Goal: Task Accomplishment & Management: Manage account settings

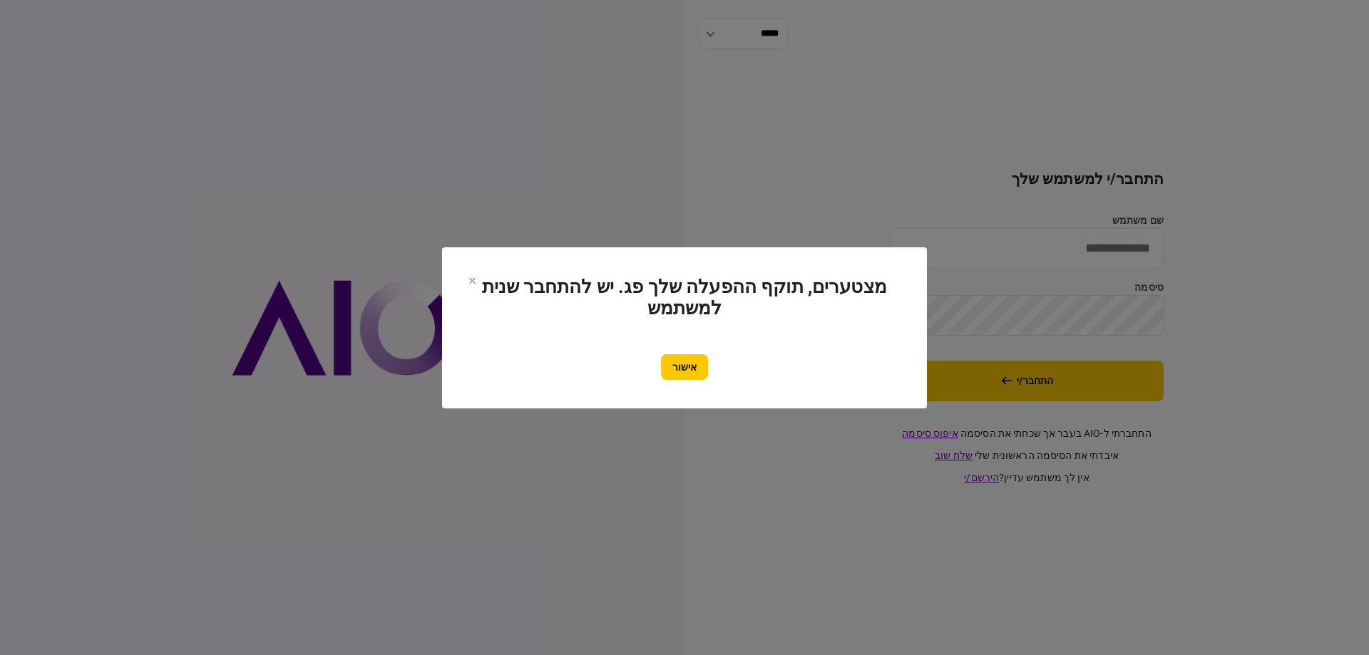
type input "*********"
click at [696, 352] on section "מצטערים, תוקף ההפעלה שלך פג. יש להתחבר שנית למשתמש אישור" at bounding box center [685, 328] width 428 height 104
click at [686, 364] on button "אישור" at bounding box center [684, 367] width 47 height 26
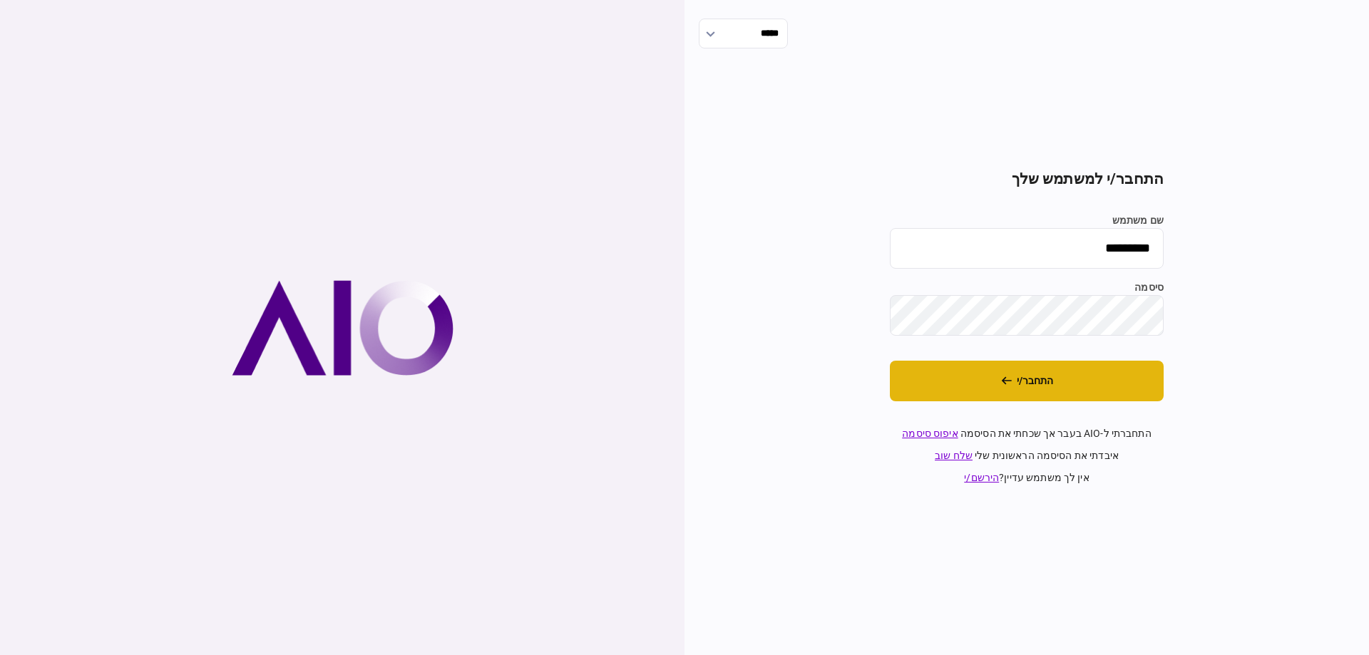
click at [1000, 393] on button "התחבר/י" at bounding box center [1027, 381] width 274 height 41
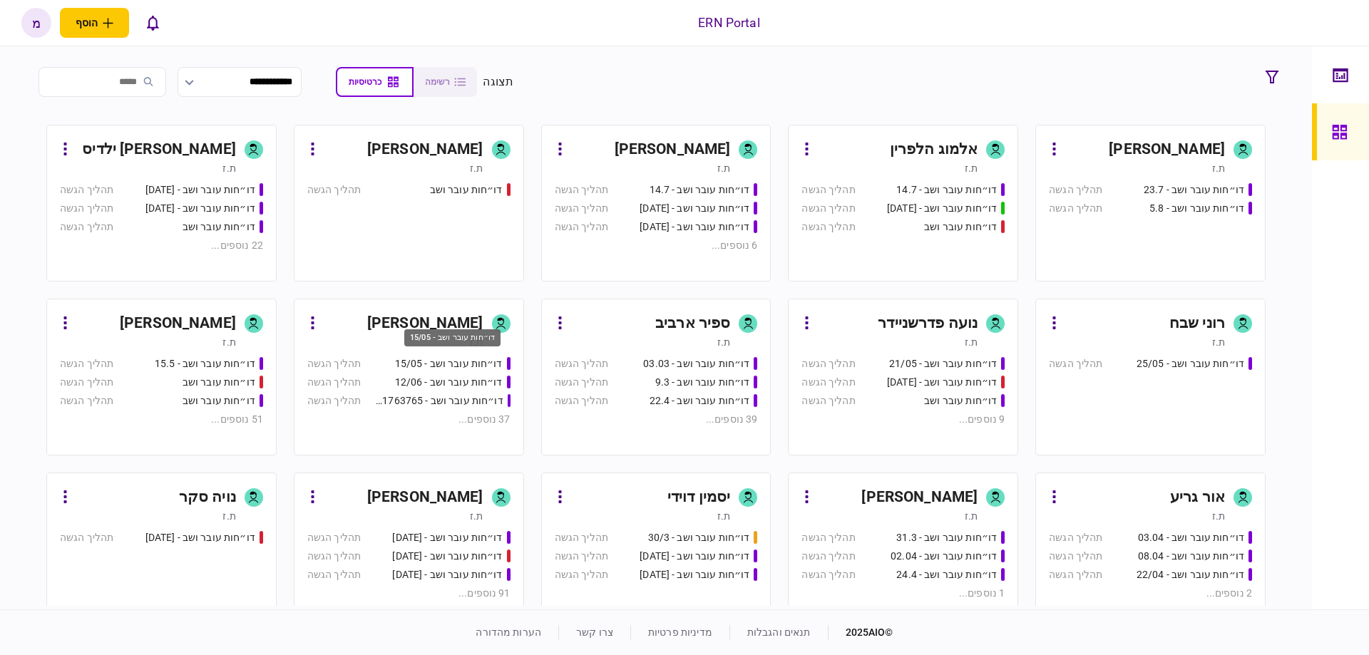
click at [446, 356] on div "דו״חות עובר ושב - 15/05" at bounding box center [452, 342] width 99 height 29
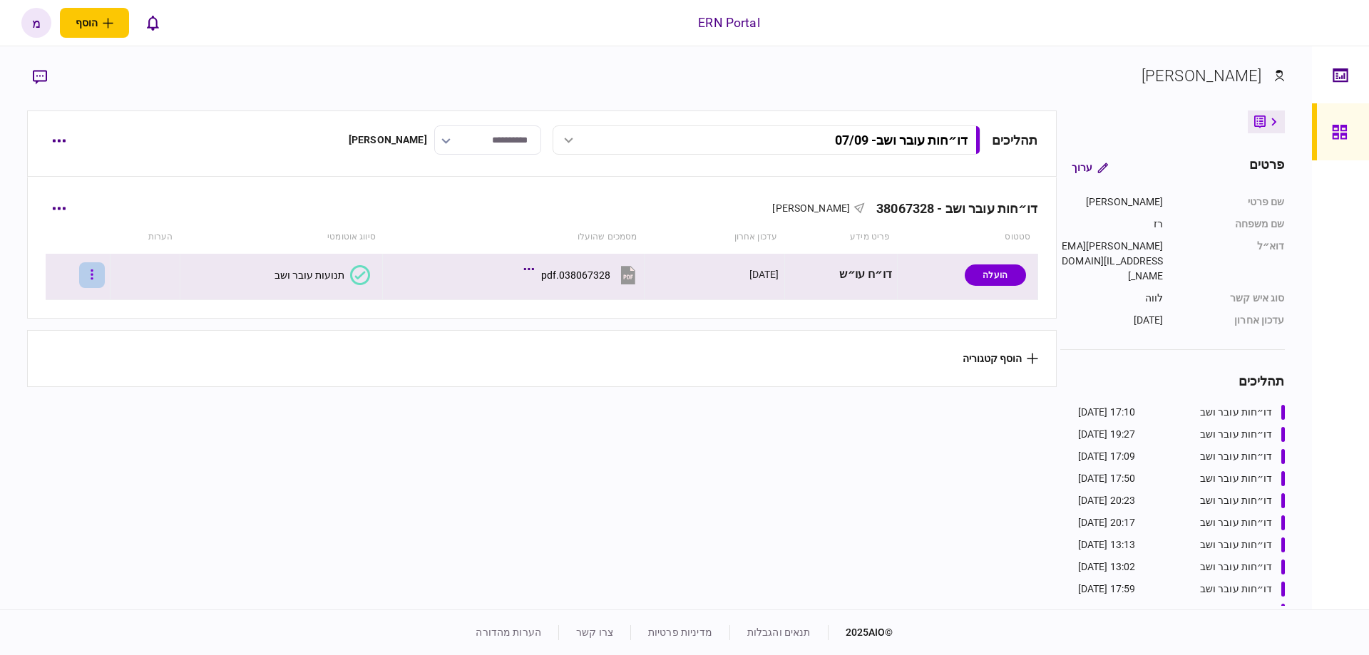
click at [105, 277] on button "button" at bounding box center [92, 275] width 26 height 26
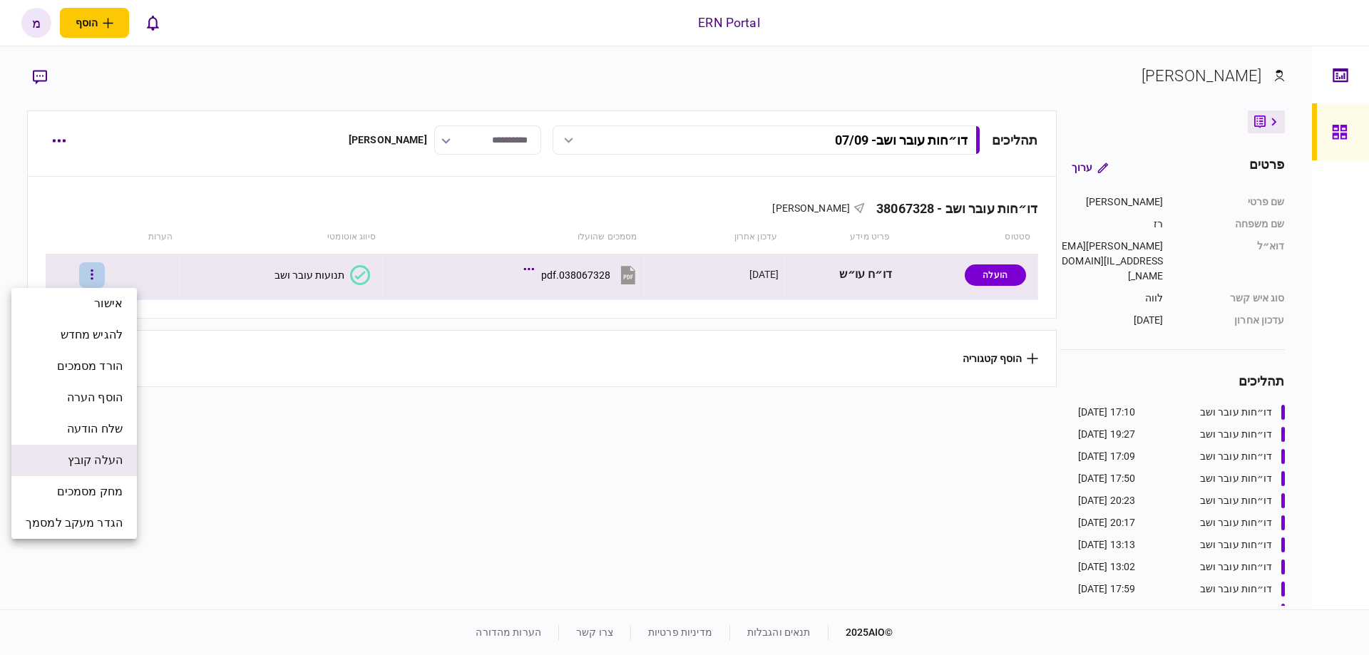
click at [65, 451] on li "העלה קובץ" at bounding box center [74, 460] width 126 height 31
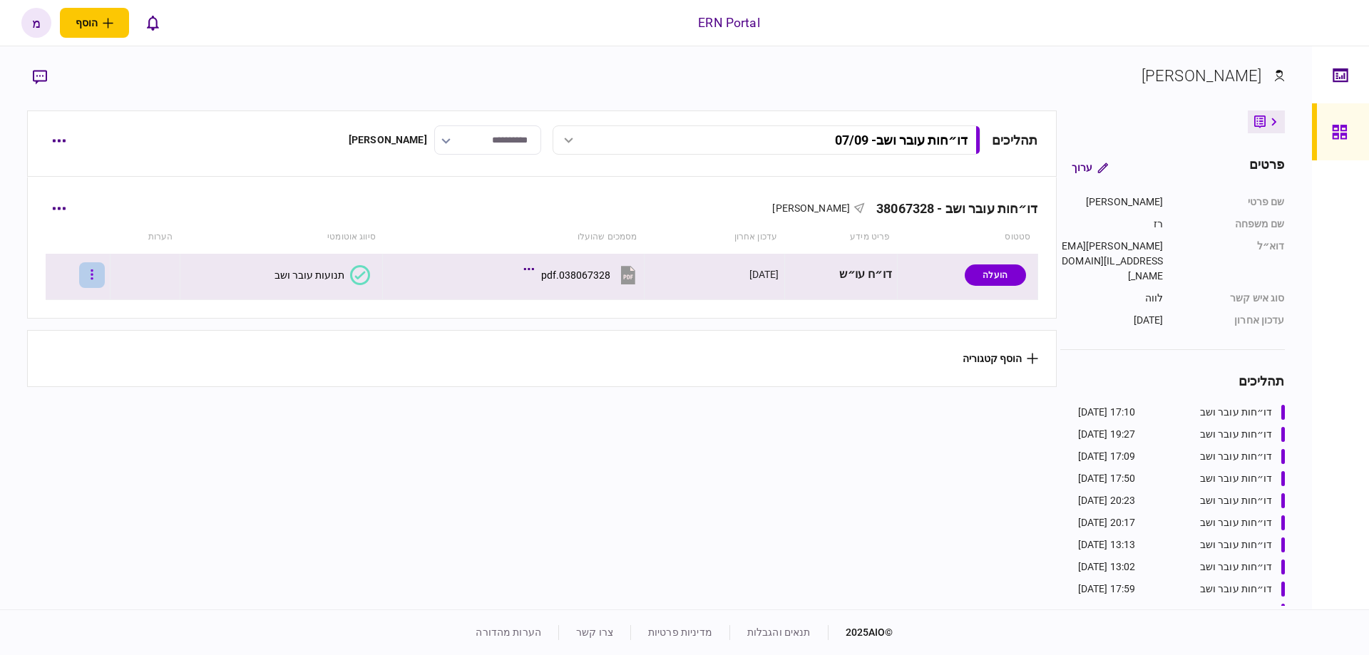
click at [105, 275] on button "button" at bounding box center [92, 275] width 26 height 26
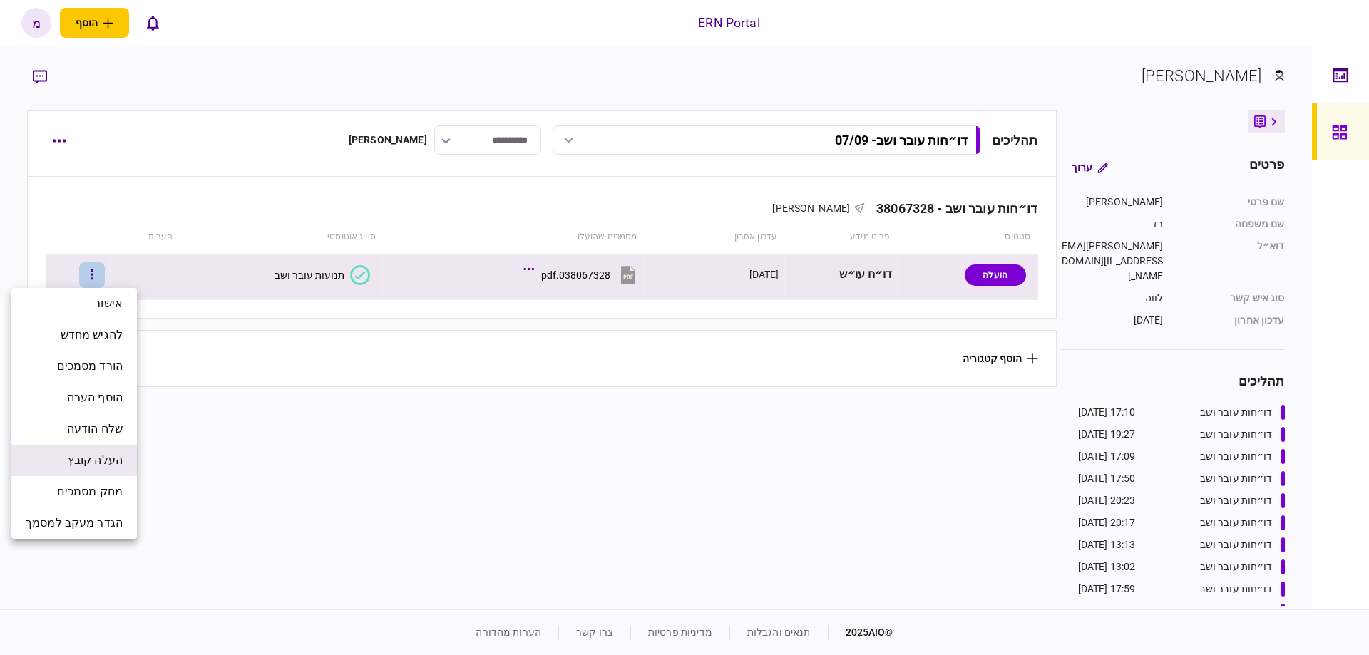
click at [107, 469] on span "העלה קובץ" at bounding box center [95, 460] width 55 height 17
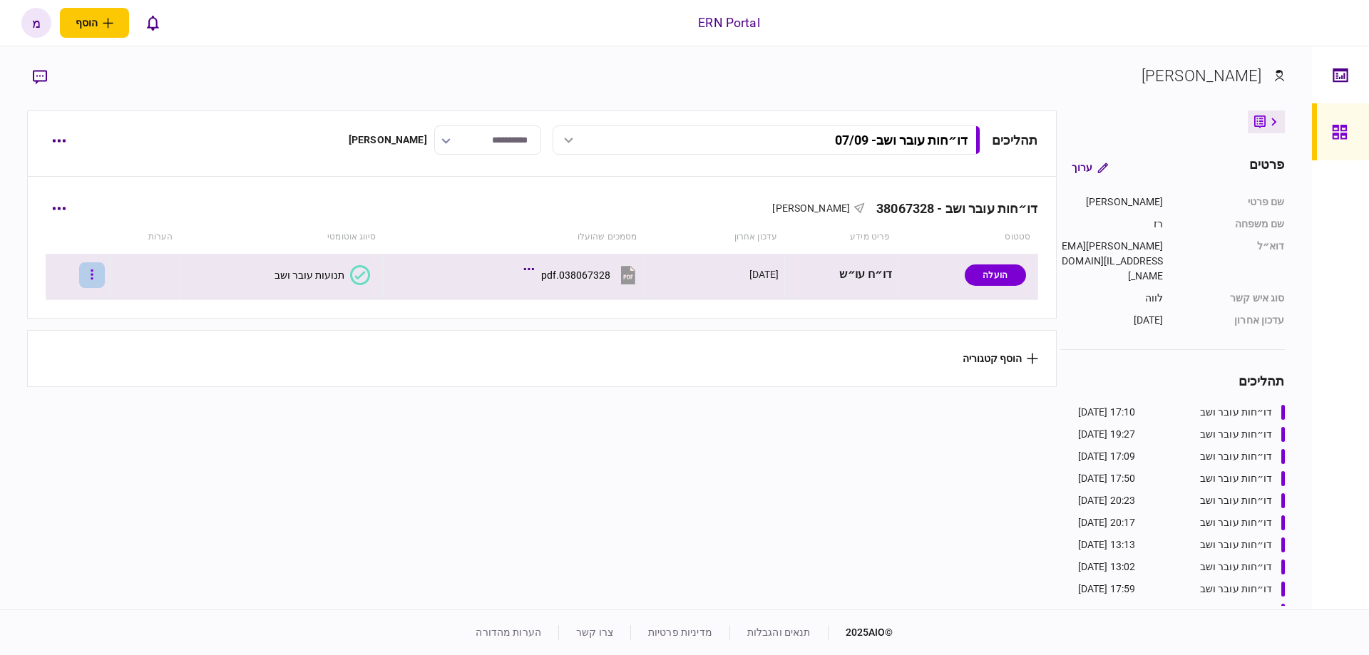
click at [105, 279] on button "button" at bounding box center [92, 275] width 26 height 26
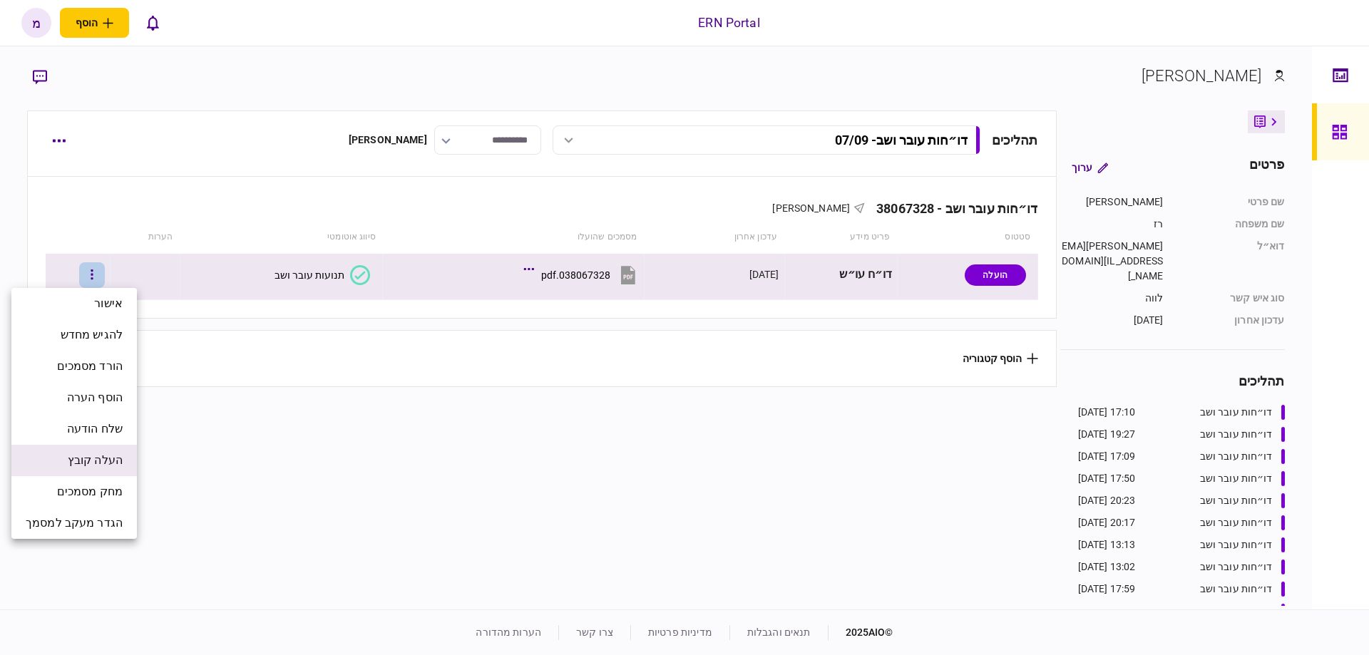
click at [129, 445] on li "העלה קובץ" at bounding box center [74, 460] width 126 height 31
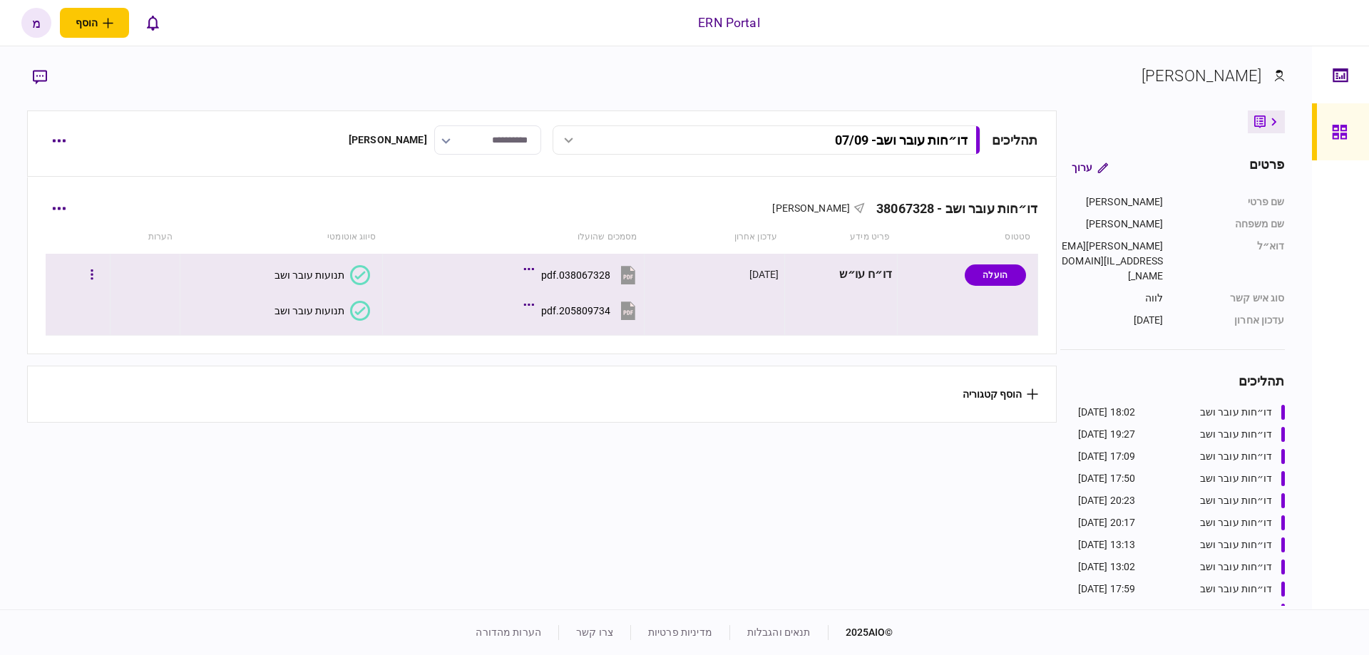
click at [357, 317] on icon at bounding box center [360, 311] width 20 height 20
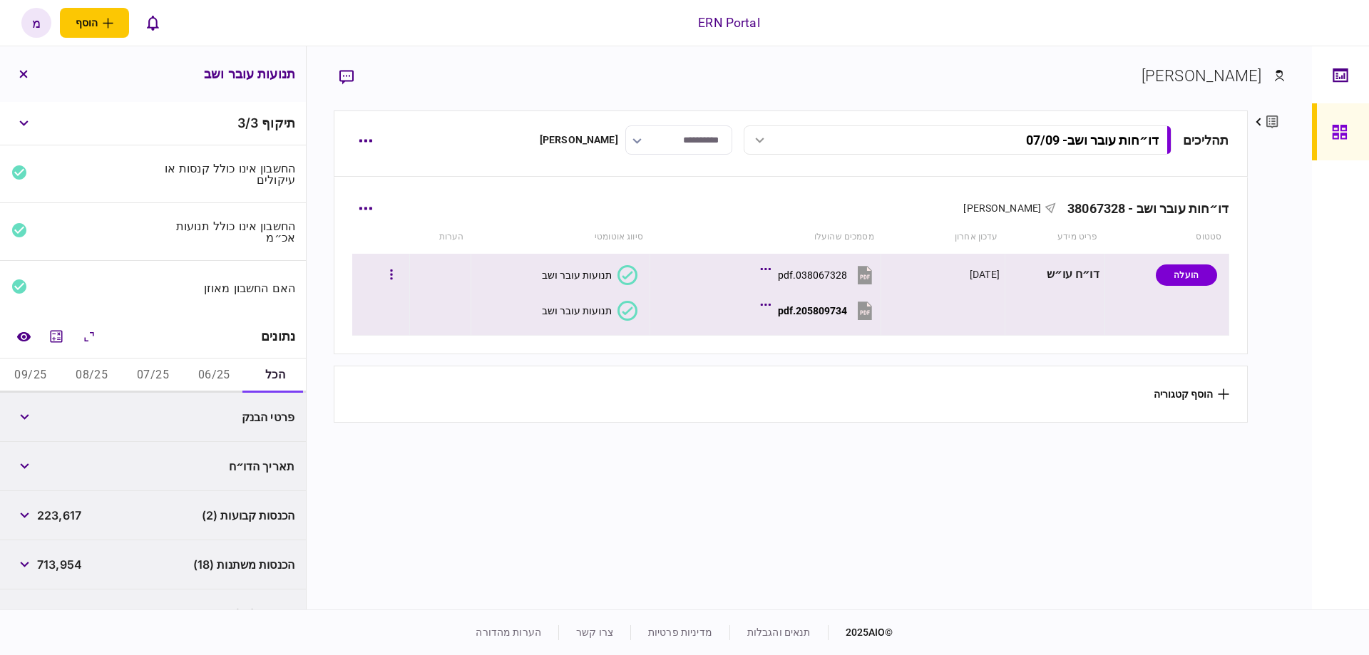
click at [621, 280] on icon at bounding box center [628, 275] width 20 height 20
click at [618, 313] on icon at bounding box center [628, 311] width 20 height 20
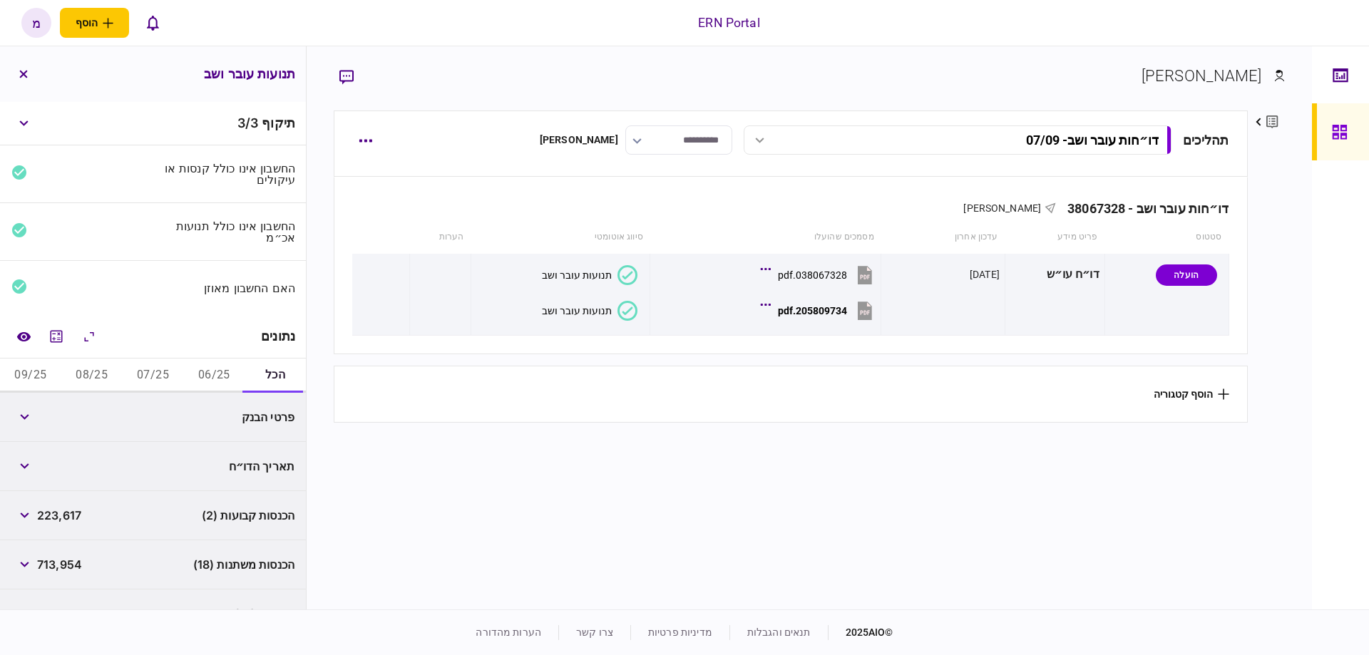
click at [225, 379] on button "06/25" at bounding box center [213, 376] width 61 height 34
click at [58, 329] on icon "מחשבון" at bounding box center [56, 336] width 17 height 17
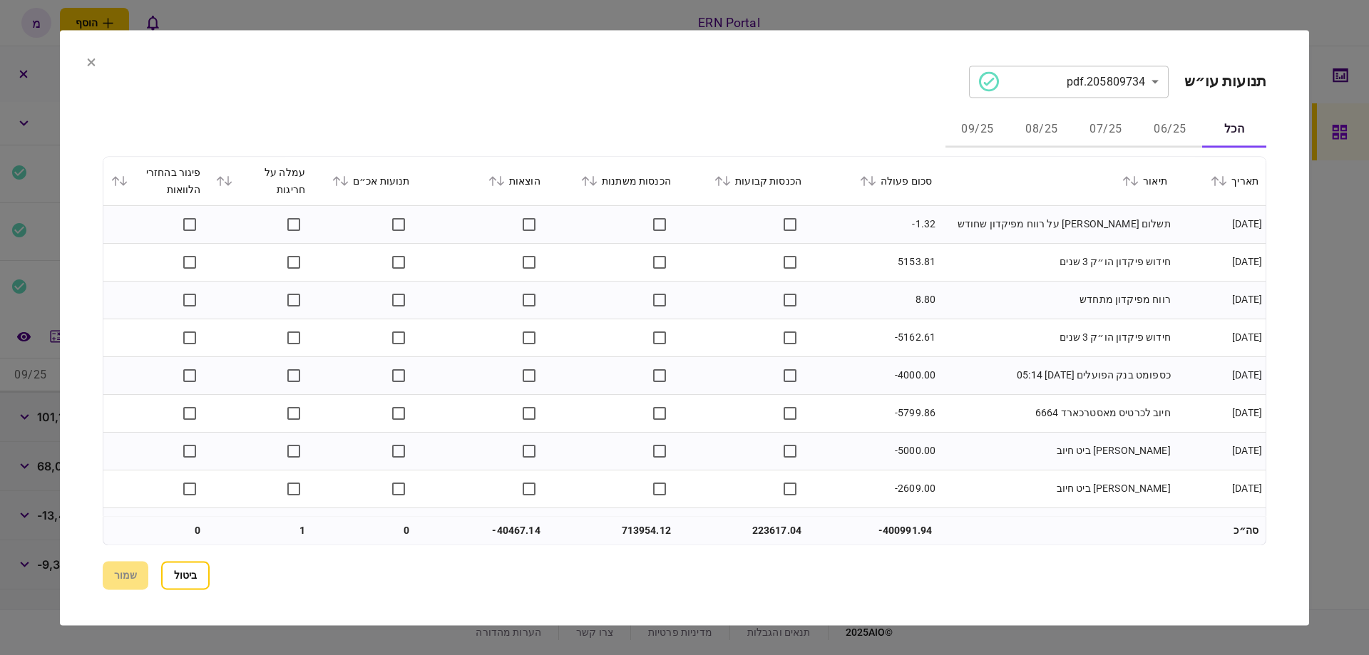
click at [238, 187] on div "עמלה על חריגות" at bounding box center [260, 181] width 91 height 34
click at [233, 180] on icon at bounding box center [228, 181] width 9 height 10
click at [734, 178] on button at bounding box center [724, 181] width 20 height 9
click at [142, 576] on button "שמור" at bounding box center [126, 575] width 46 height 29
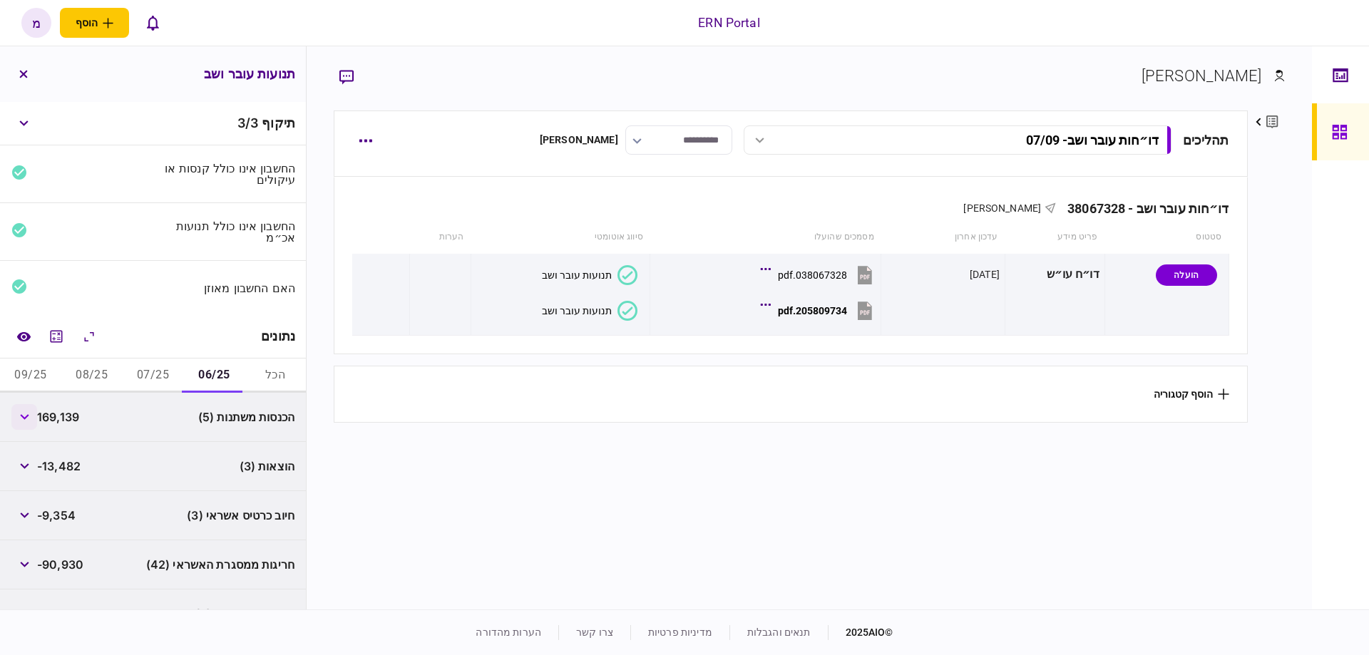
click at [32, 424] on button "button" at bounding box center [24, 417] width 26 height 26
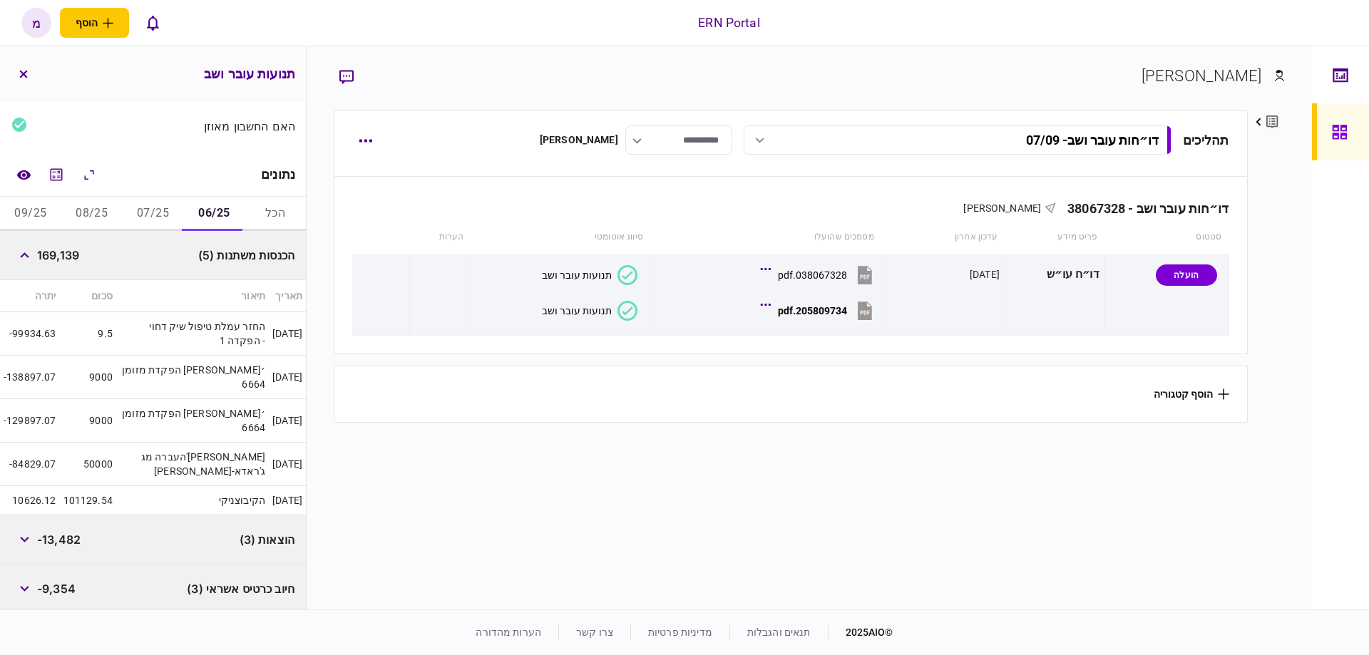
scroll to position [242, 0]
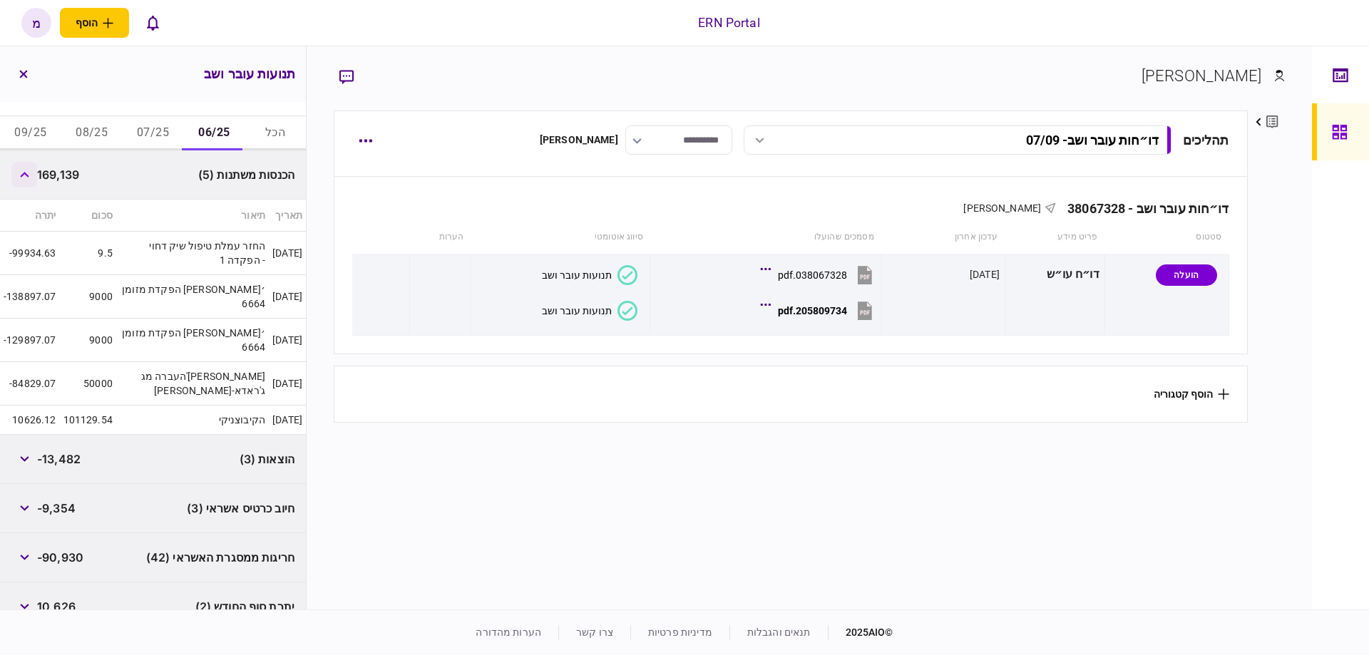
drag, startPoint x: 34, startPoint y: 178, endPoint x: 27, endPoint y: 182, distance: 8.3
click at [27, 182] on button "button" at bounding box center [24, 175] width 26 height 26
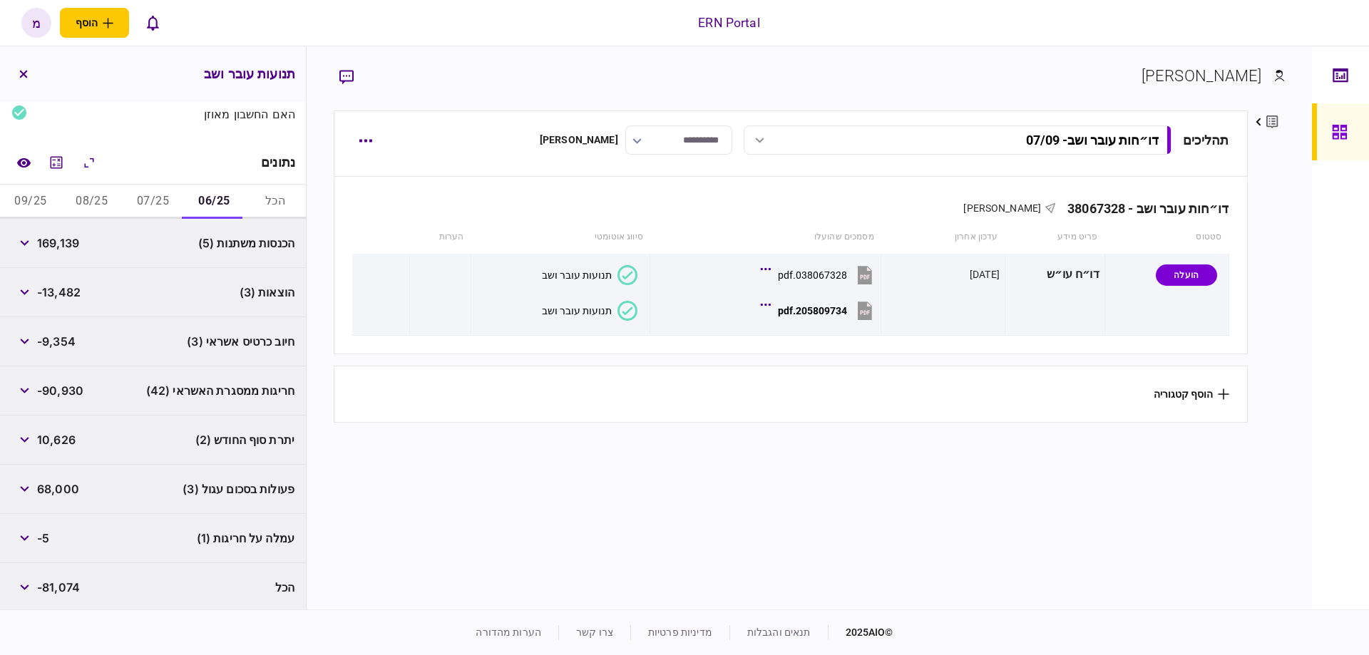
scroll to position [174, 0]
click at [26, 290] on icon "button" at bounding box center [24, 293] width 9 height 6
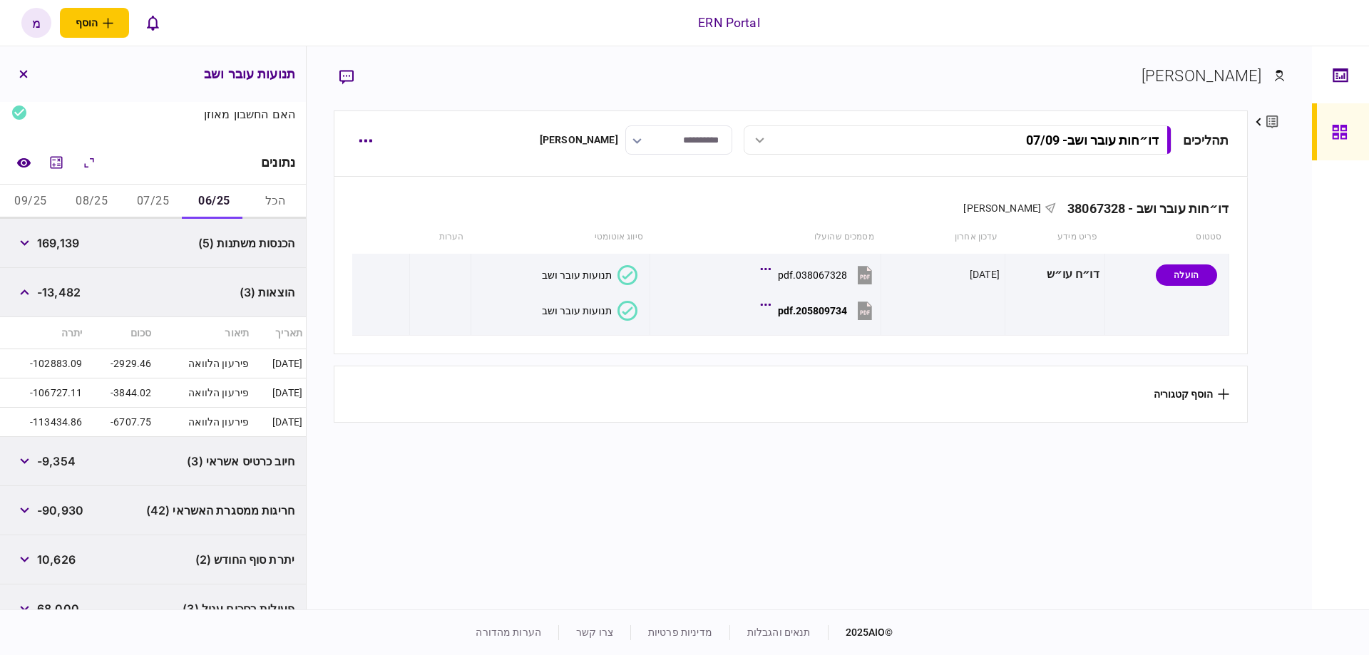
click at [29, 276] on div "הוצאות (3) -13,482" at bounding box center [153, 292] width 306 height 49
click at [31, 300] on button "button" at bounding box center [24, 293] width 26 height 26
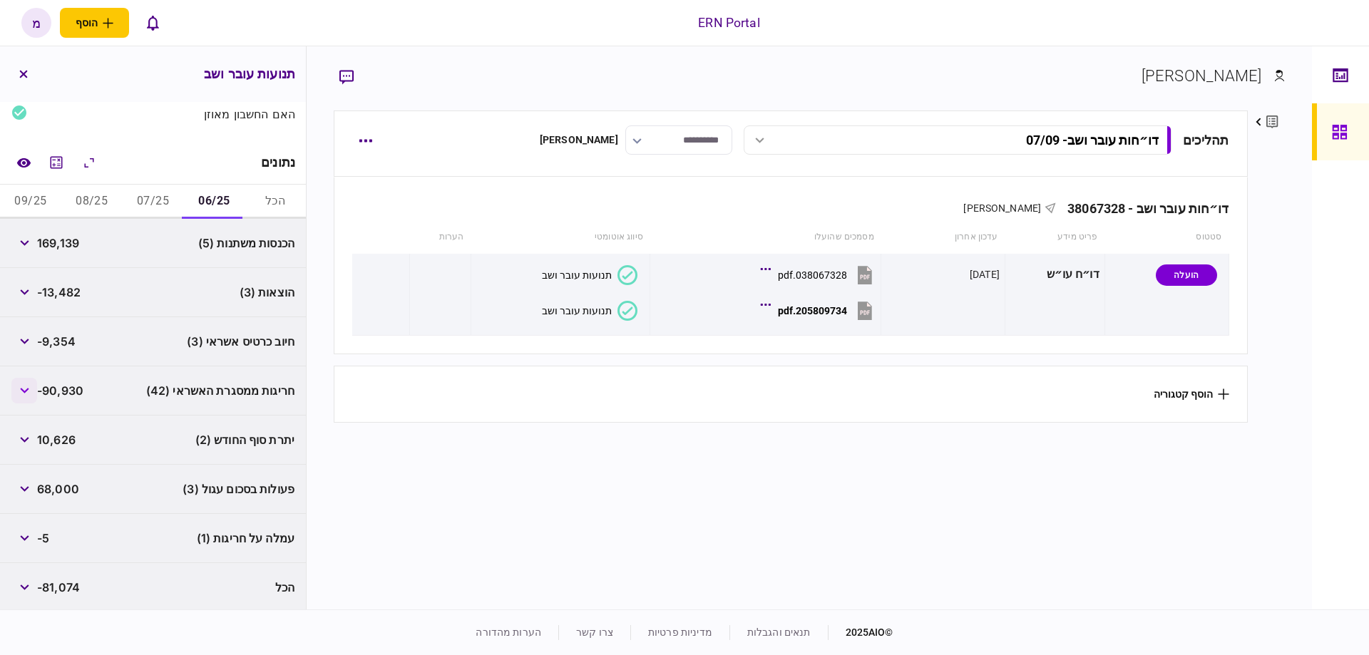
click at [27, 388] on icon "button" at bounding box center [24, 391] width 9 height 6
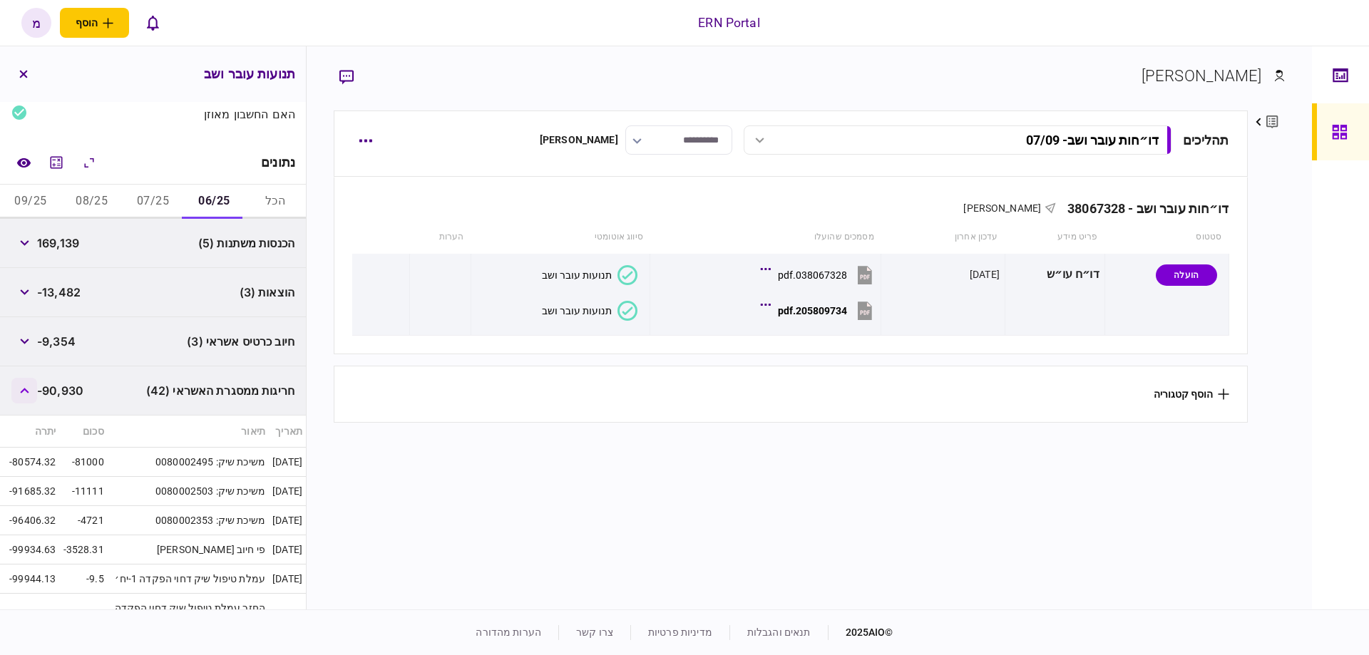
click at [27, 388] on icon "button" at bounding box center [24, 391] width 9 height 6
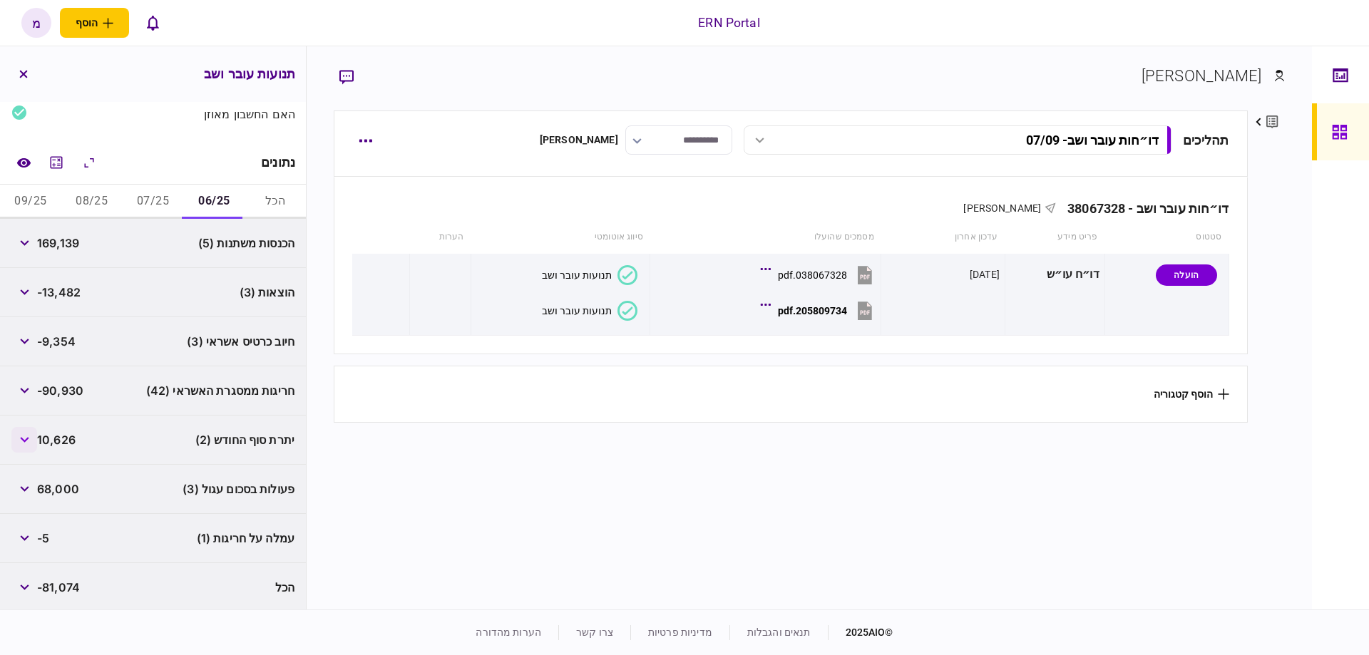
click at [24, 431] on button "button" at bounding box center [24, 440] width 26 height 26
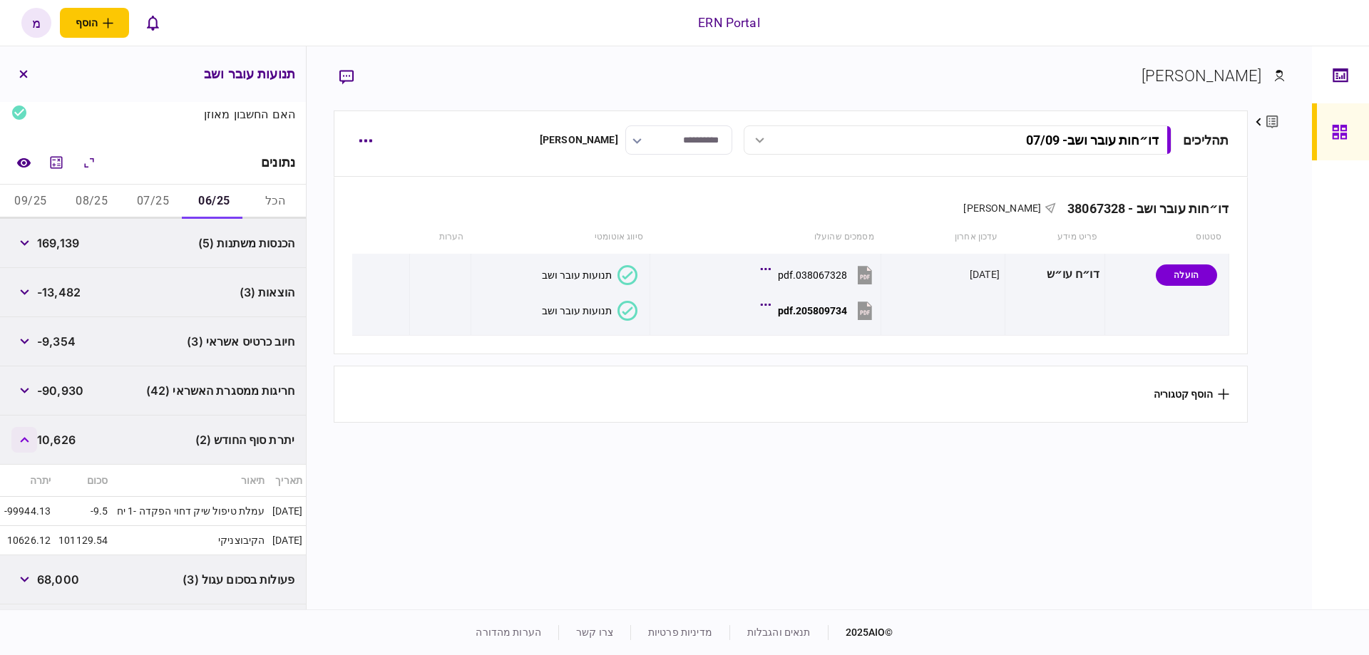
click at [24, 431] on button "button" at bounding box center [24, 440] width 26 height 26
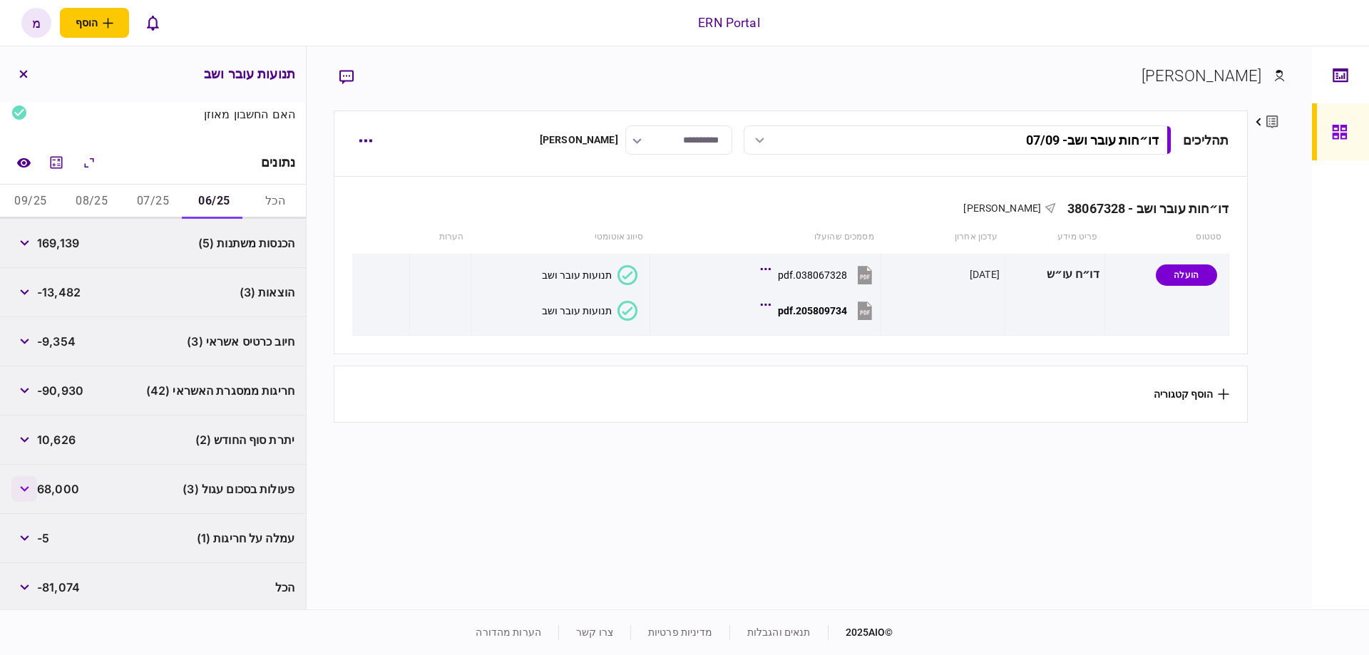
click at [26, 489] on button "button" at bounding box center [24, 489] width 26 height 26
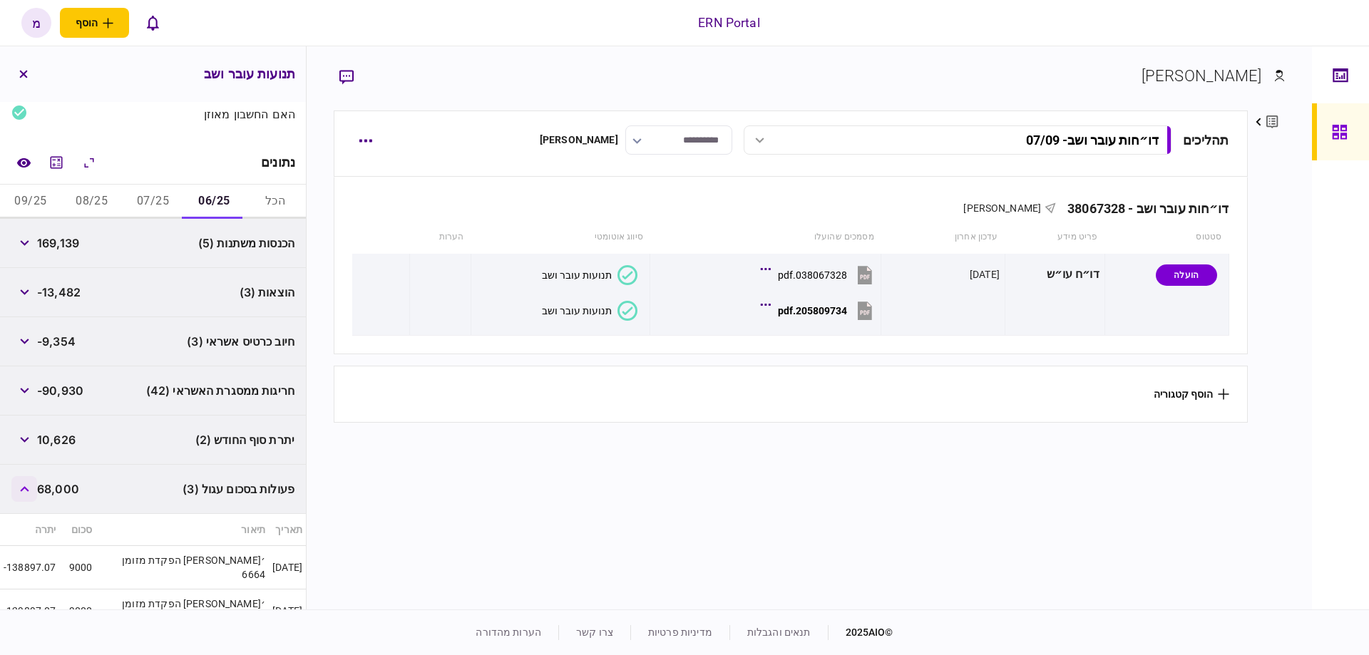
scroll to position [255, 0]
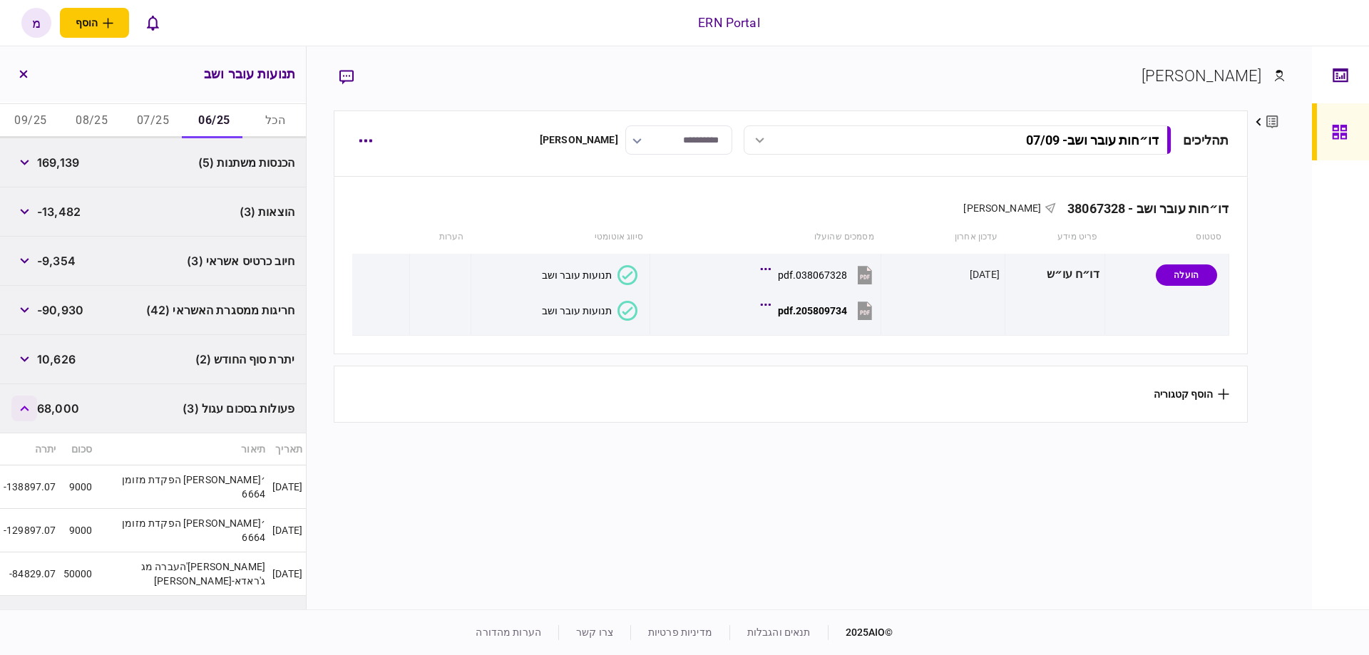
click at [32, 414] on button "button" at bounding box center [24, 409] width 26 height 26
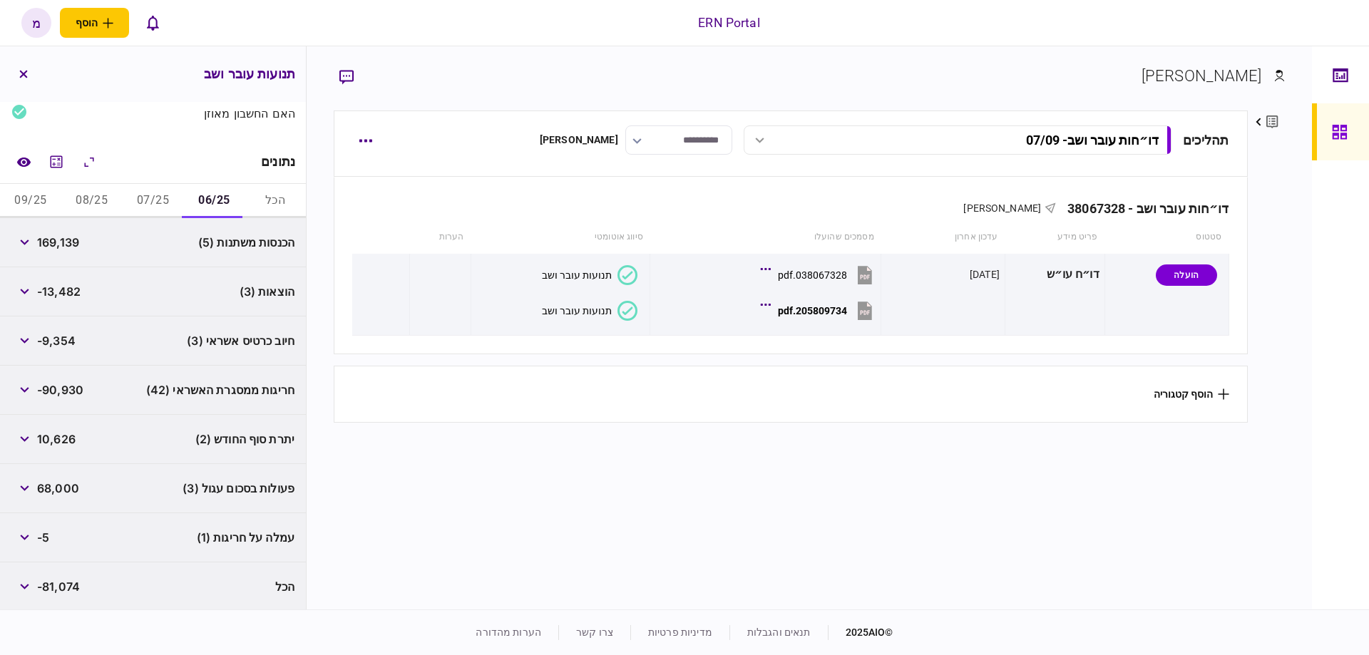
scroll to position [174, 0]
click at [21, 538] on button "button" at bounding box center [24, 539] width 26 height 26
click at [26, 536] on icon "button" at bounding box center [24, 539] width 9 height 6
click at [37, 538] on button "button" at bounding box center [24, 539] width 26 height 26
click at [35, 540] on button "button" at bounding box center [24, 539] width 26 height 26
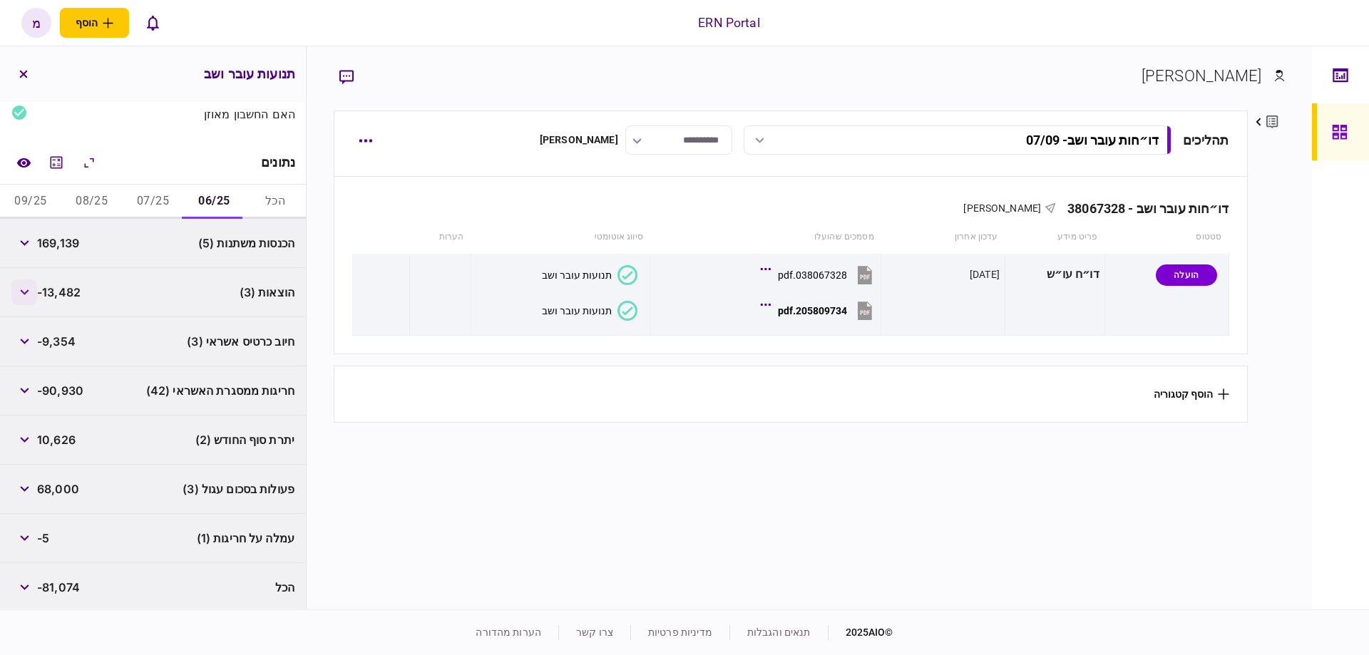
click at [33, 295] on button "button" at bounding box center [24, 293] width 26 height 26
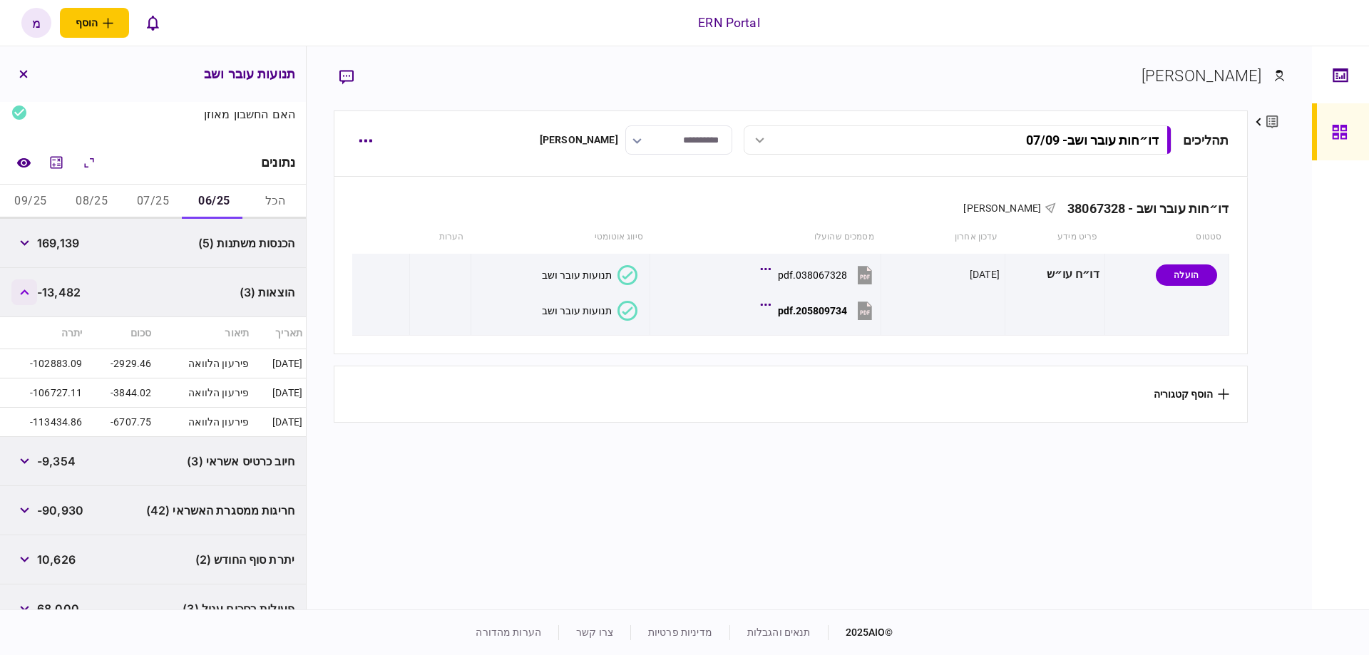
click at [33, 295] on button "button" at bounding box center [24, 293] width 26 height 26
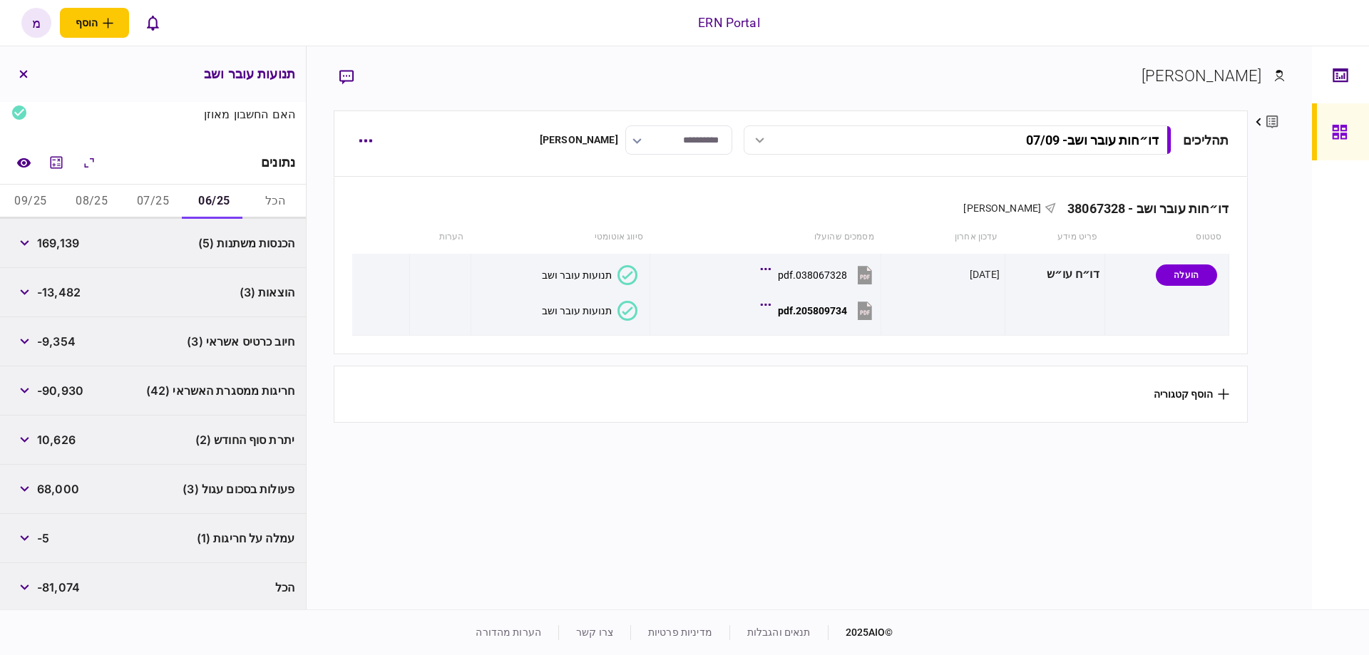
click at [140, 209] on button "07/25" at bounding box center [153, 202] width 61 height 34
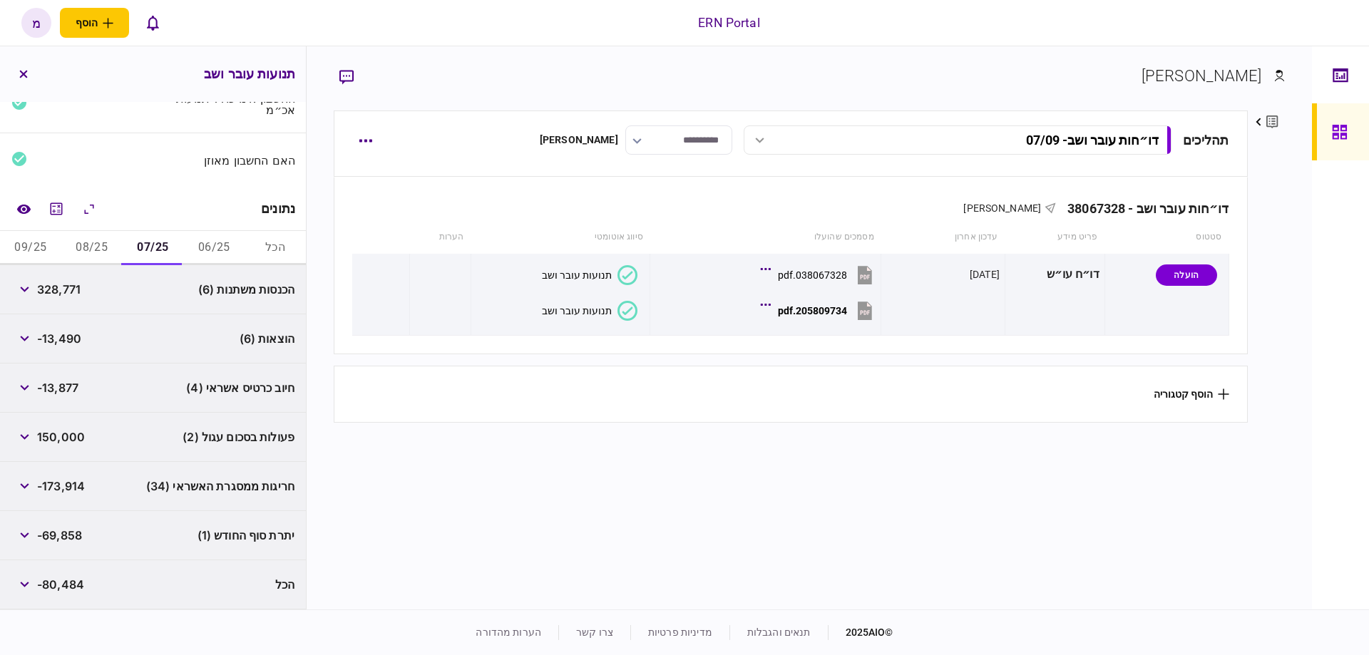
scroll to position [125, 0]
click at [28, 343] on button "button" at bounding box center [24, 342] width 26 height 26
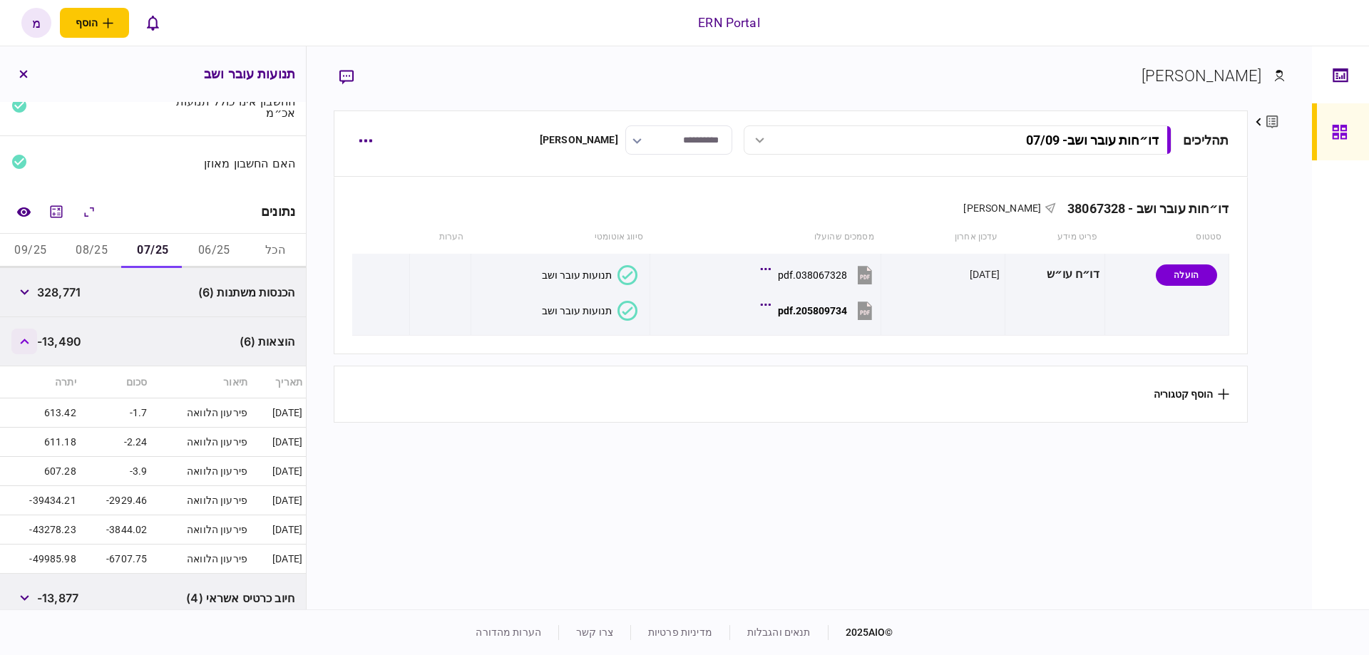
click at [28, 343] on button "button" at bounding box center [24, 342] width 26 height 26
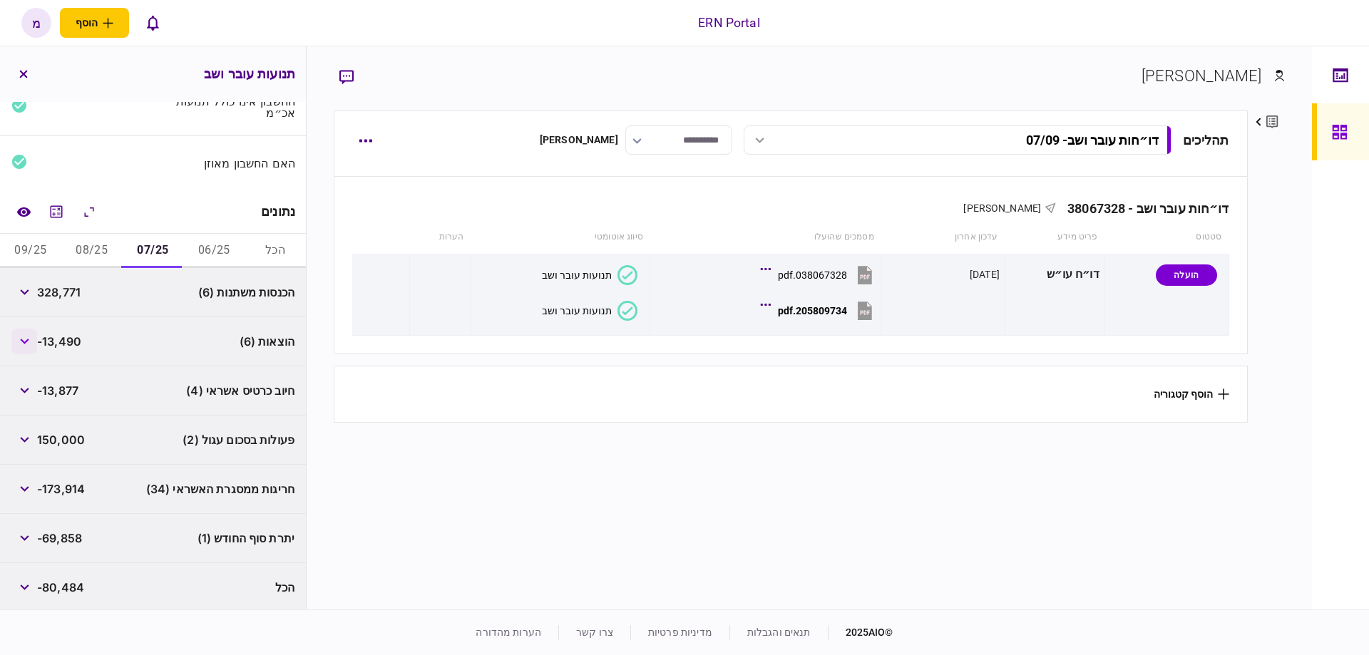
click at [19, 331] on button "button" at bounding box center [24, 342] width 26 height 26
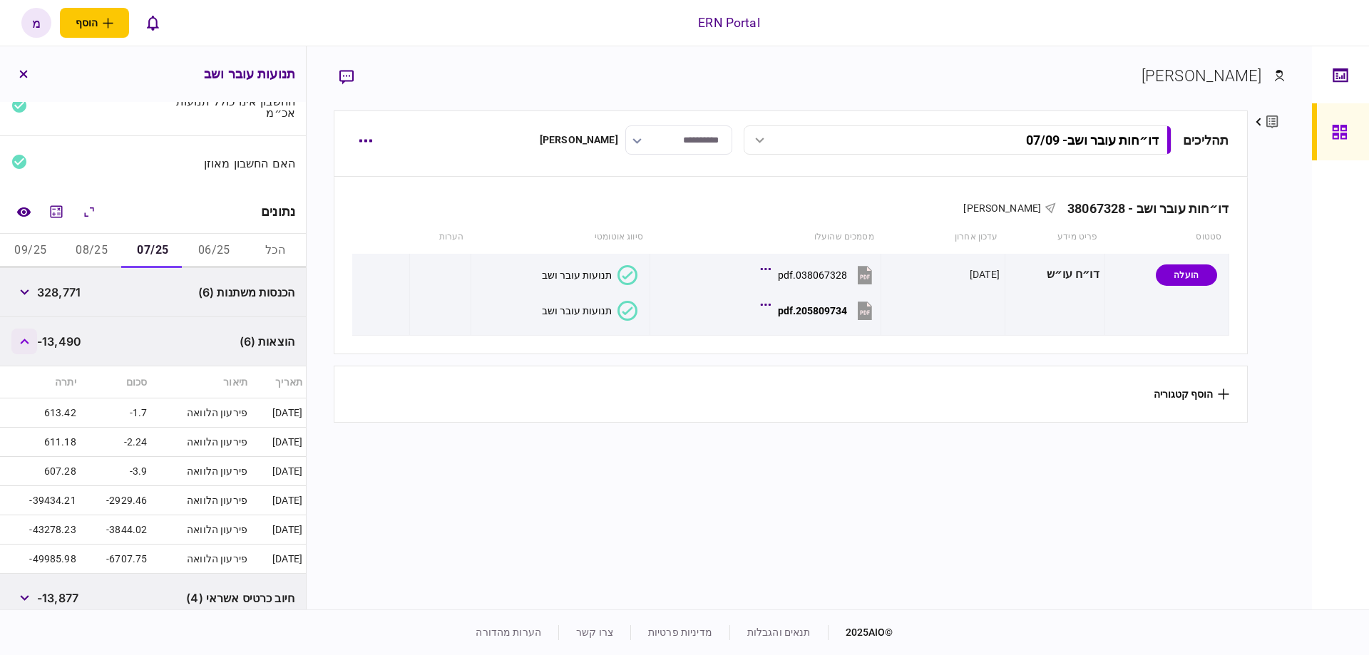
click at [25, 333] on button "button" at bounding box center [24, 342] width 26 height 26
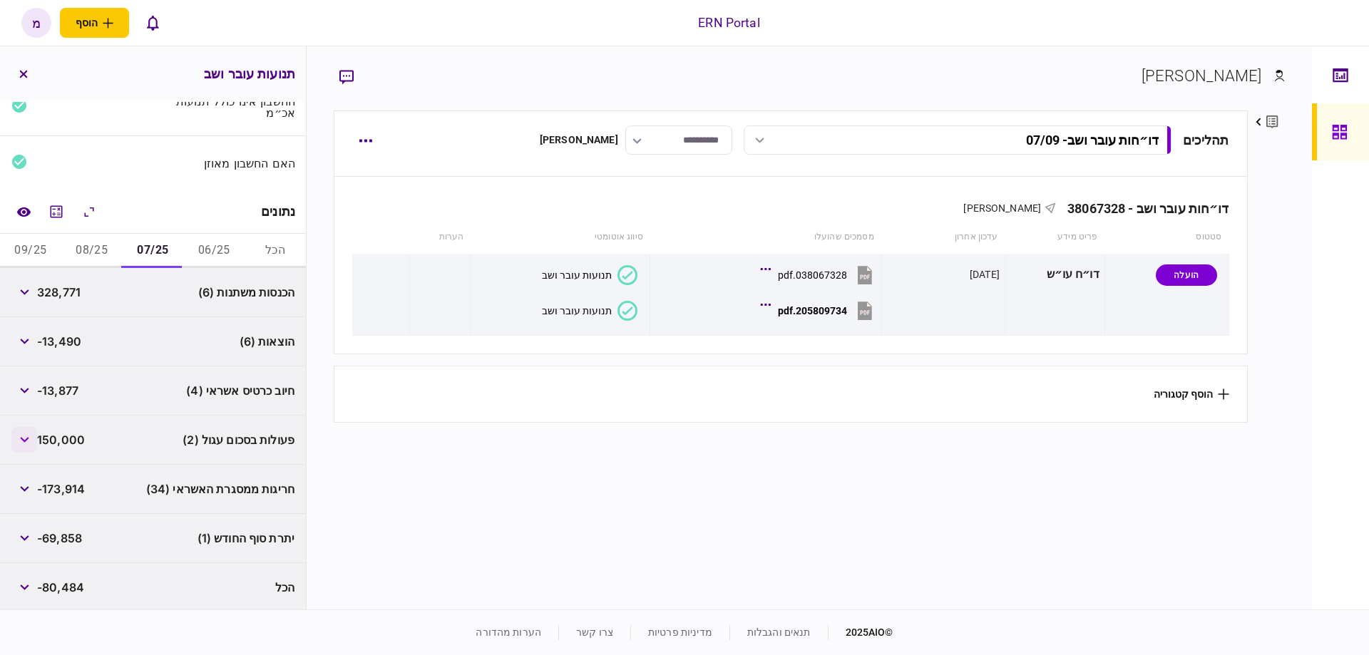
click at [24, 439] on icon "button" at bounding box center [24, 440] width 9 height 6
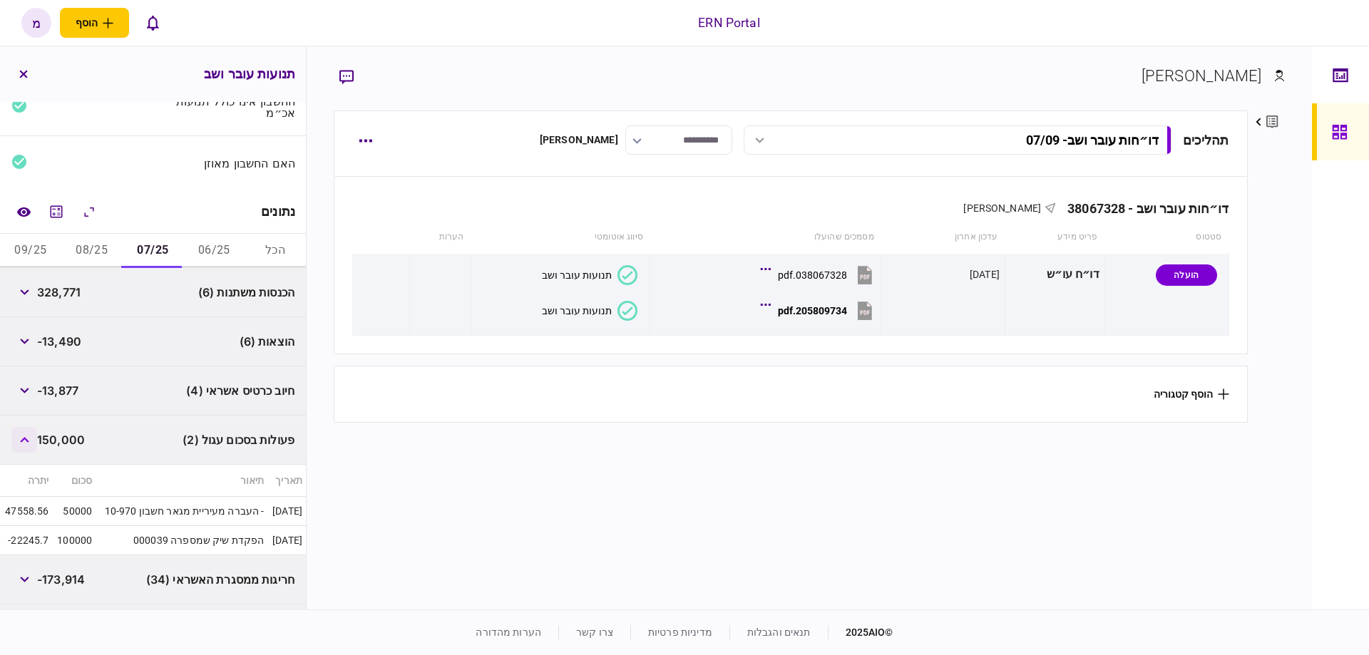
click at [24, 439] on icon "button" at bounding box center [24, 440] width 9 height 6
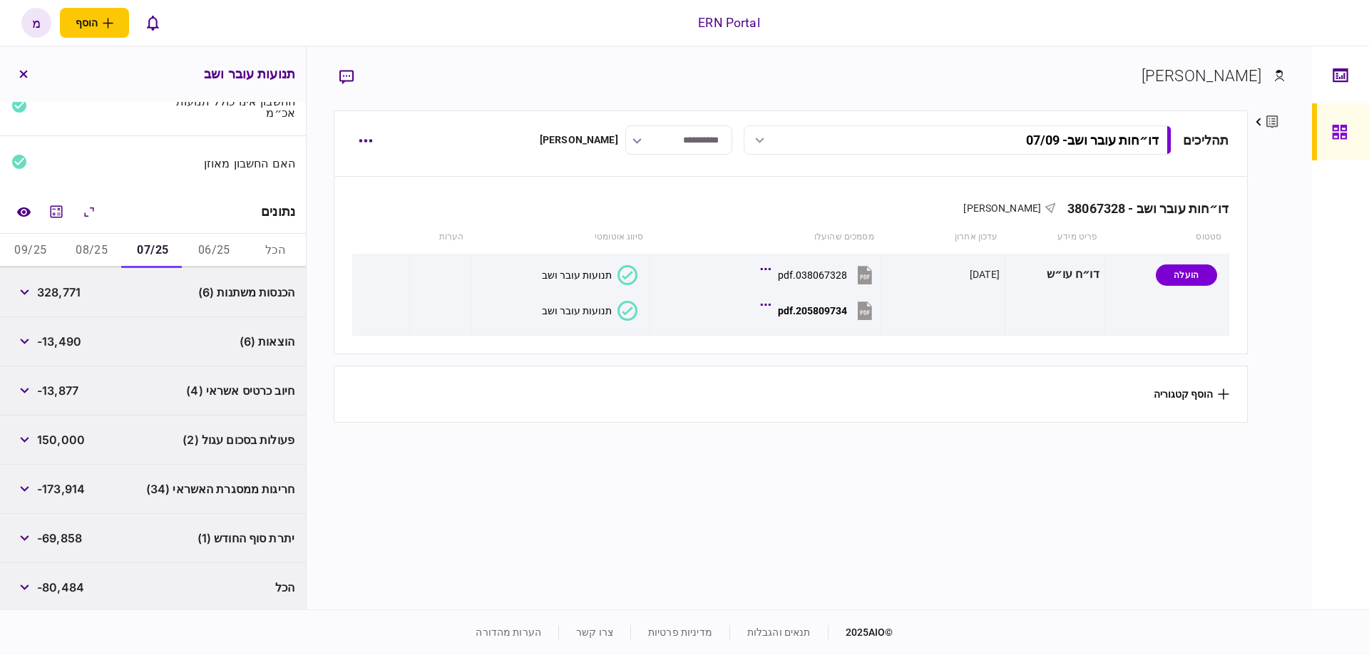
click at [108, 251] on button "08/25" at bounding box center [91, 251] width 61 height 34
click at [34, 389] on button "button" at bounding box center [24, 391] width 26 height 26
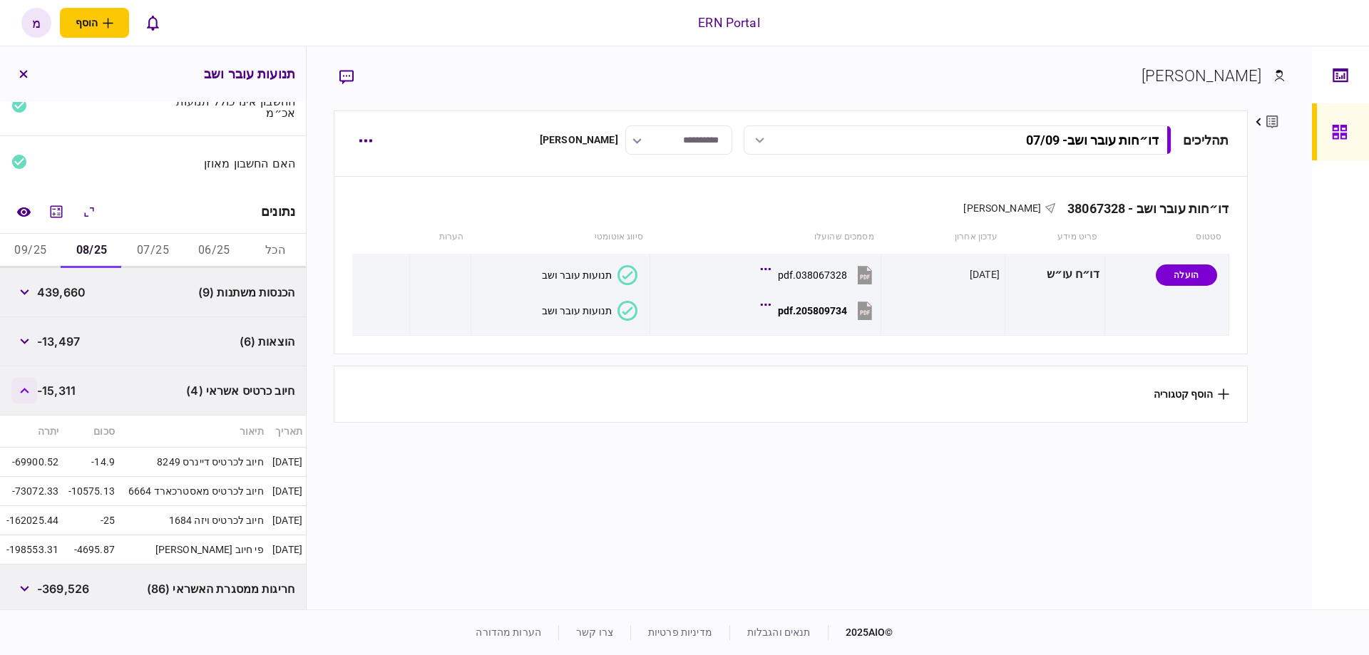
click at [34, 389] on button "button" at bounding box center [24, 391] width 26 height 26
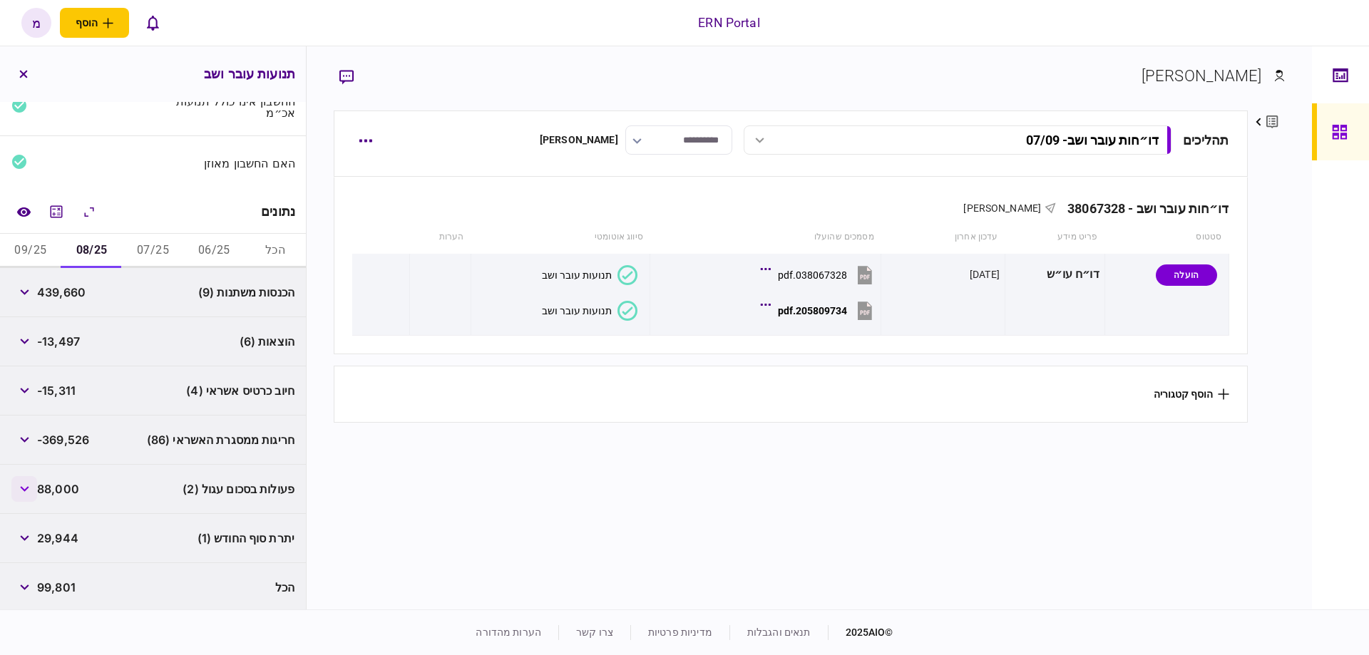
click at [33, 490] on button "button" at bounding box center [24, 489] width 26 height 26
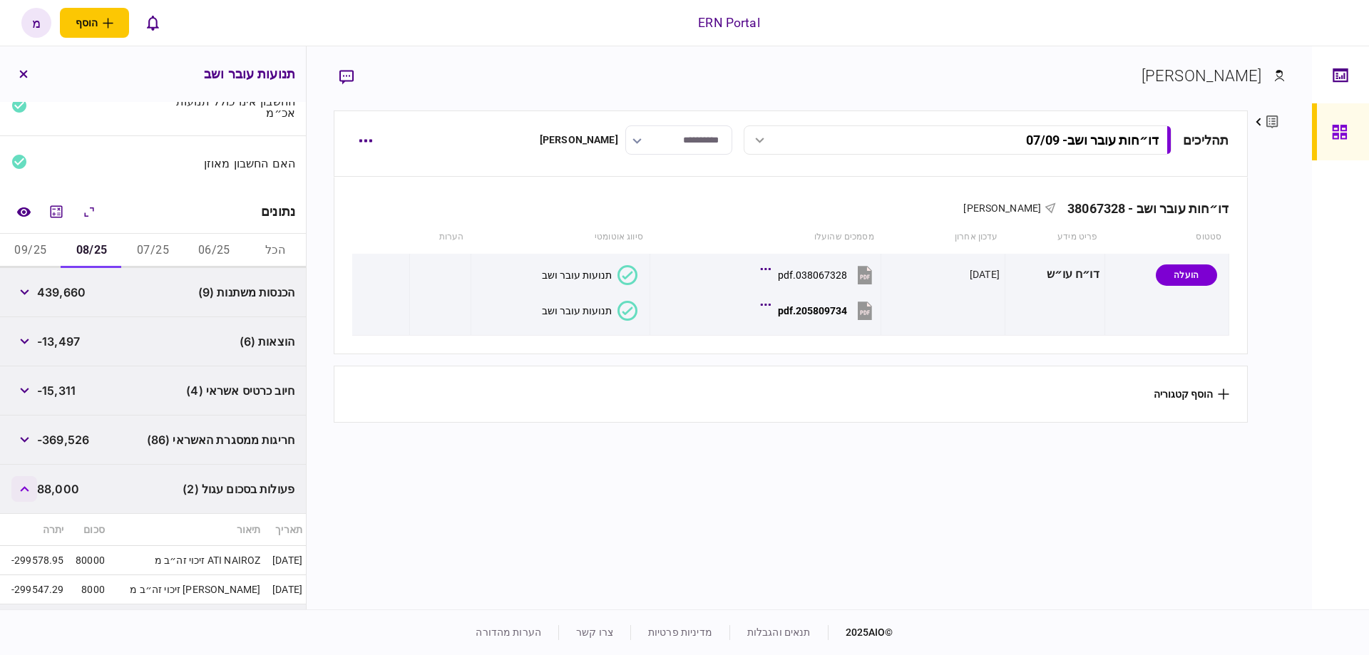
click at [32, 489] on button "button" at bounding box center [24, 489] width 26 height 26
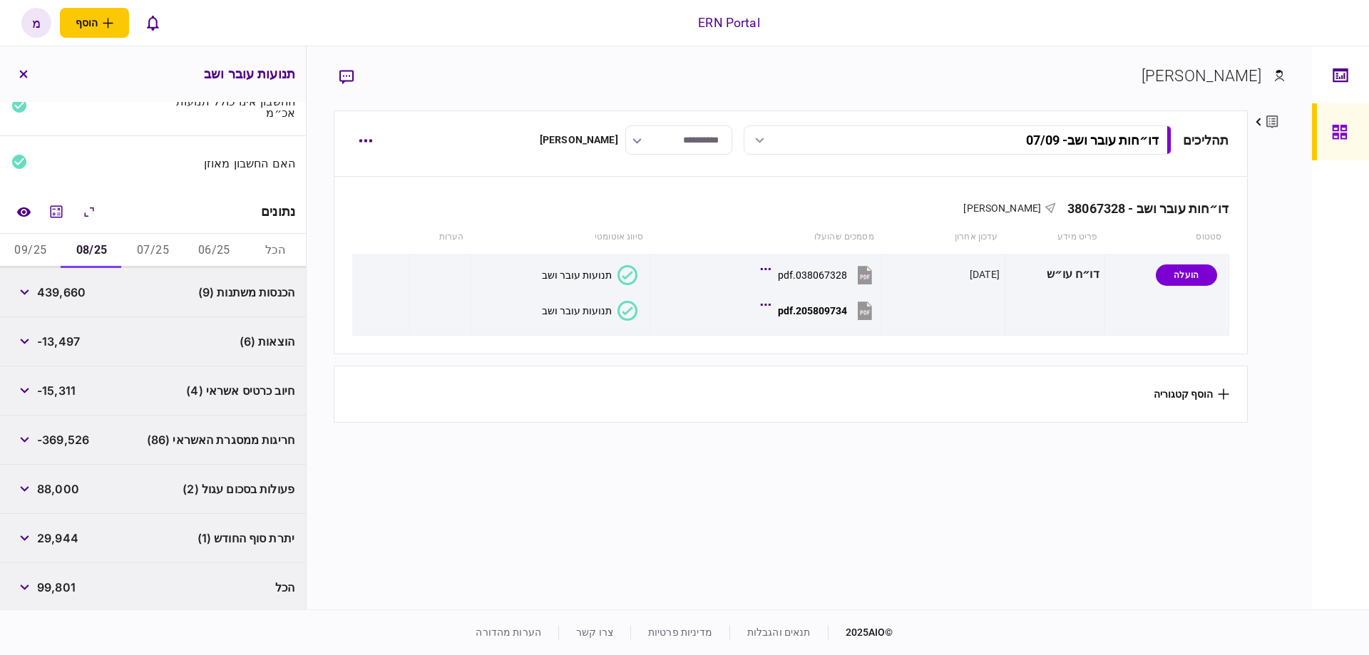
click at [51, 257] on button "09/25" at bounding box center [30, 251] width 61 height 34
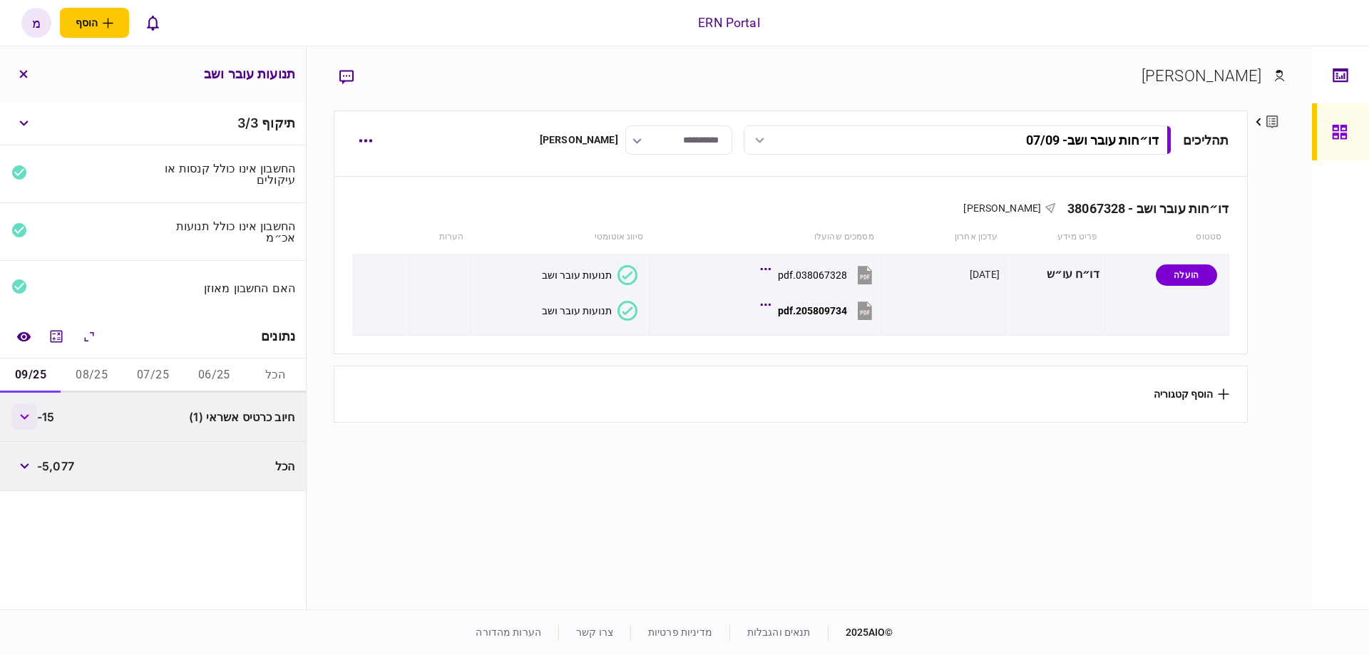
click at [29, 422] on button "button" at bounding box center [24, 417] width 26 height 26
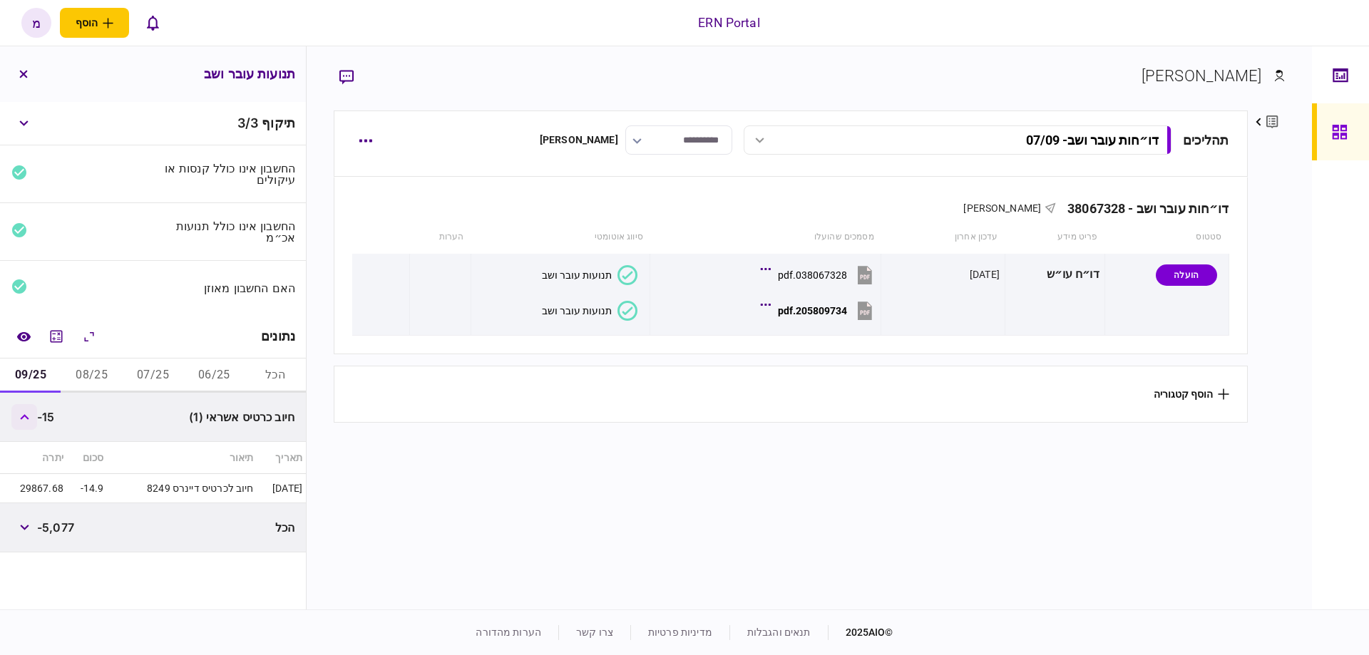
click at [29, 422] on button "button" at bounding box center [24, 417] width 26 height 26
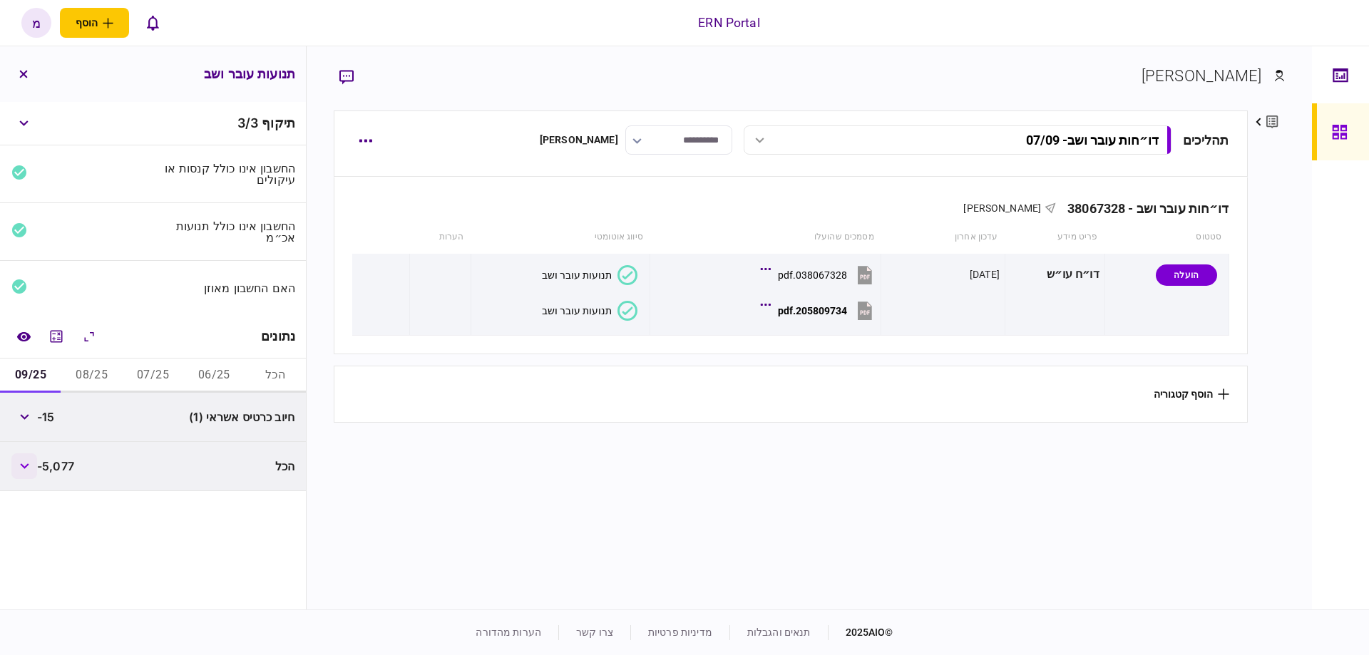
click at [29, 459] on button "button" at bounding box center [24, 467] width 26 height 26
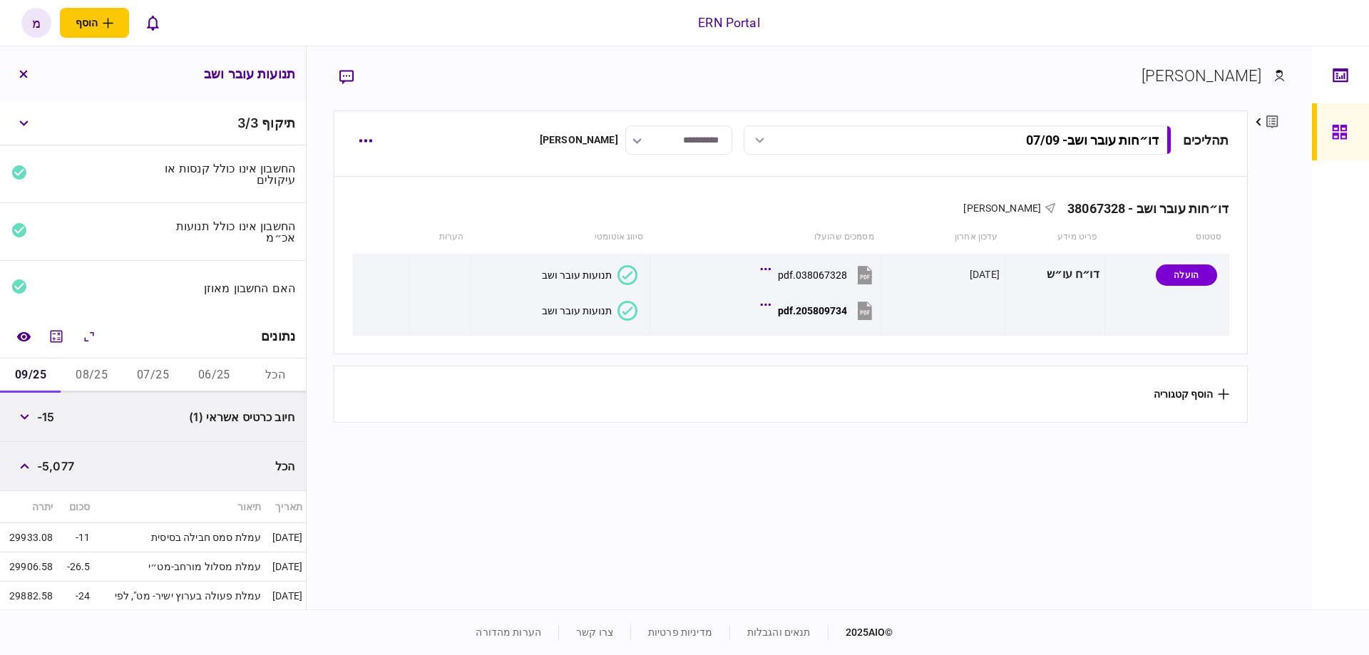
scroll to position [57, 0]
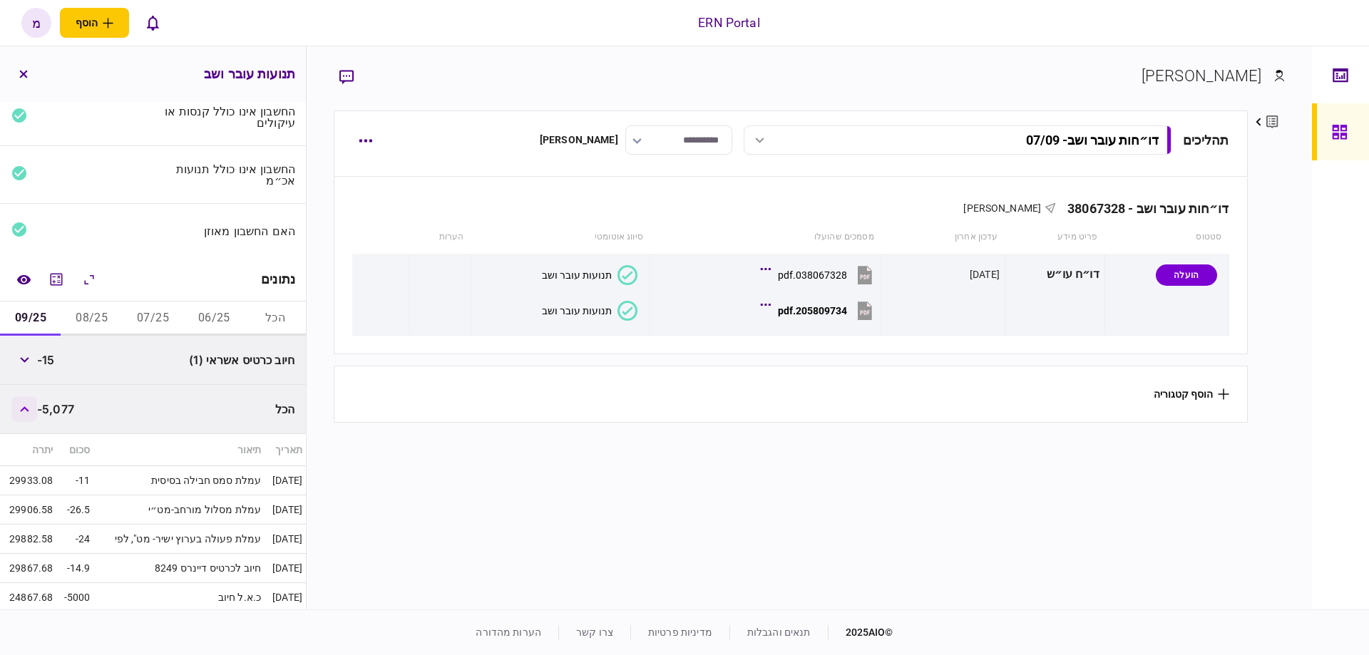
click at [33, 408] on button "button" at bounding box center [24, 410] width 26 height 26
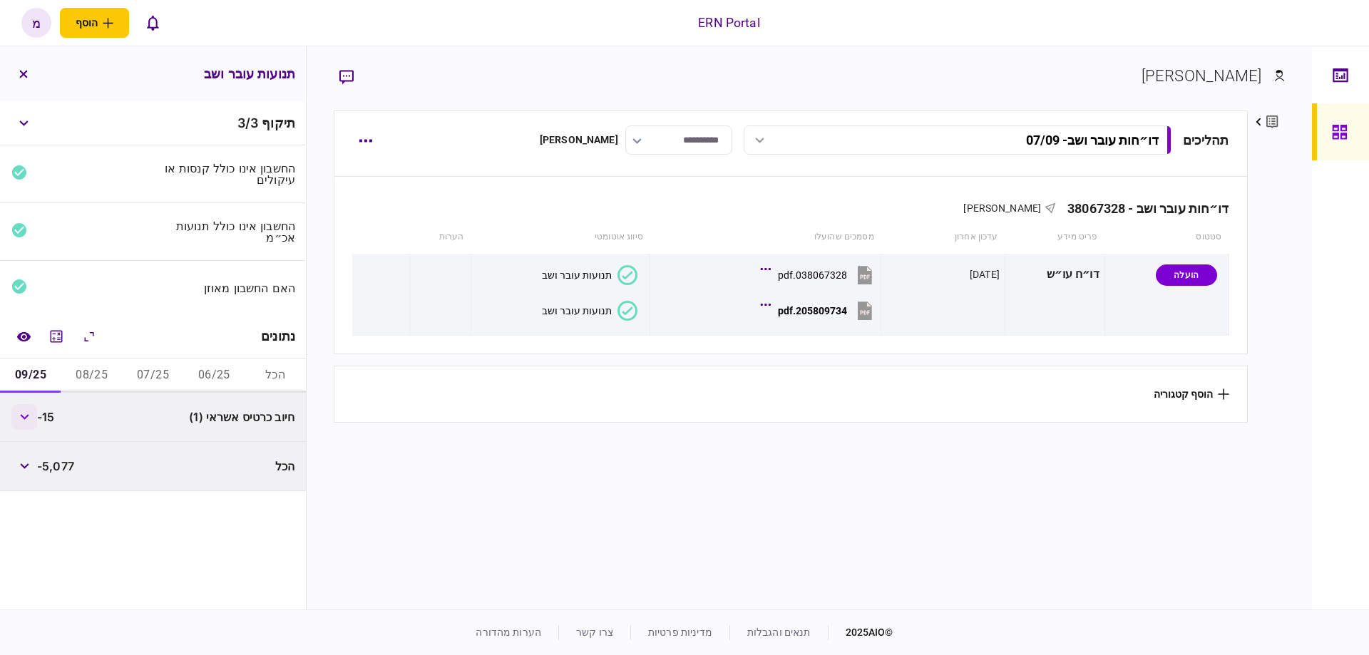
scroll to position [0, 0]
click at [58, 333] on icon "מחשבון" at bounding box center [56, 336] width 17 height 17
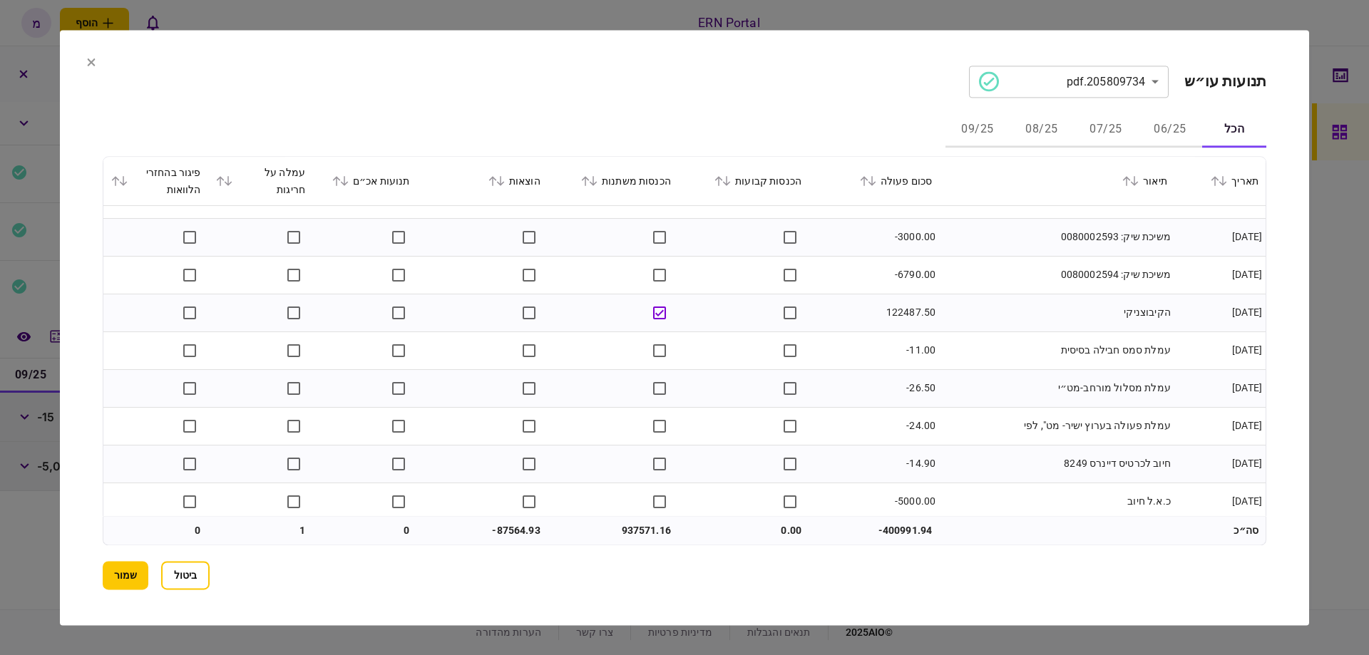
scroll to position [9797, 0]
click at [111, 581] on button "שמור" at bounding box center [126, 575] width 46 height 29
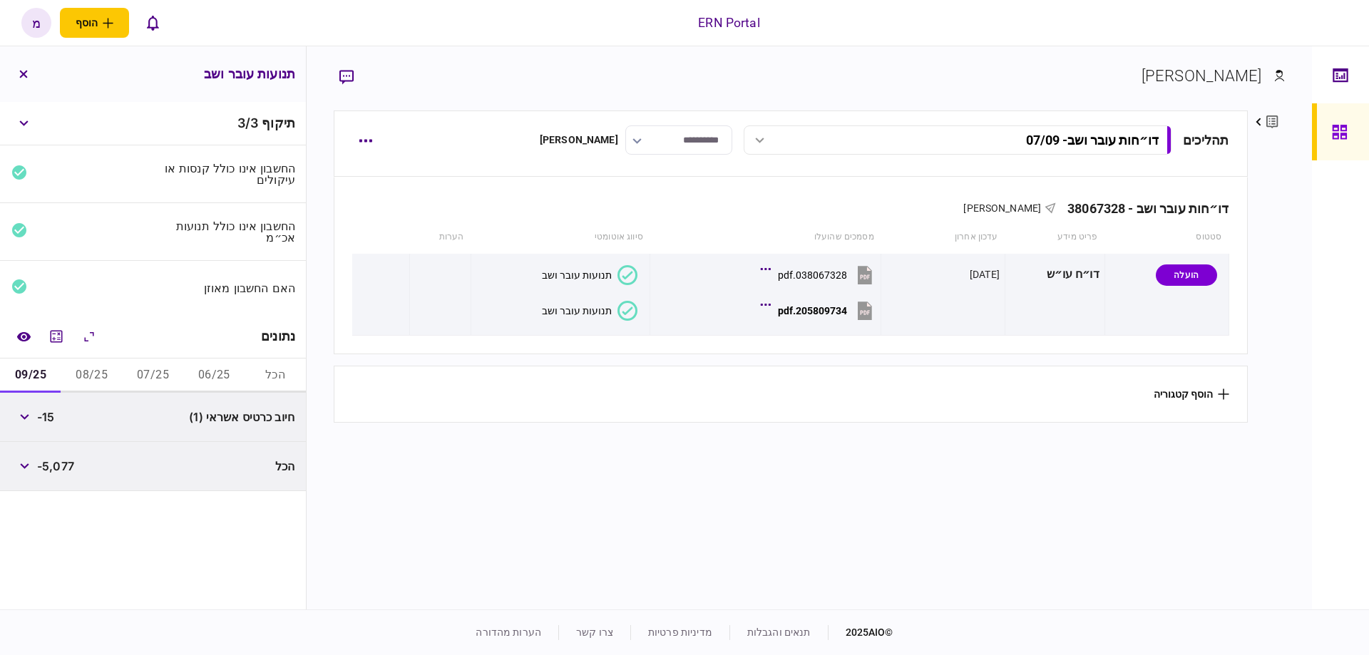
click at [210, 362] on button "06/25" at bounding box center [213, 376] width 61 height 34
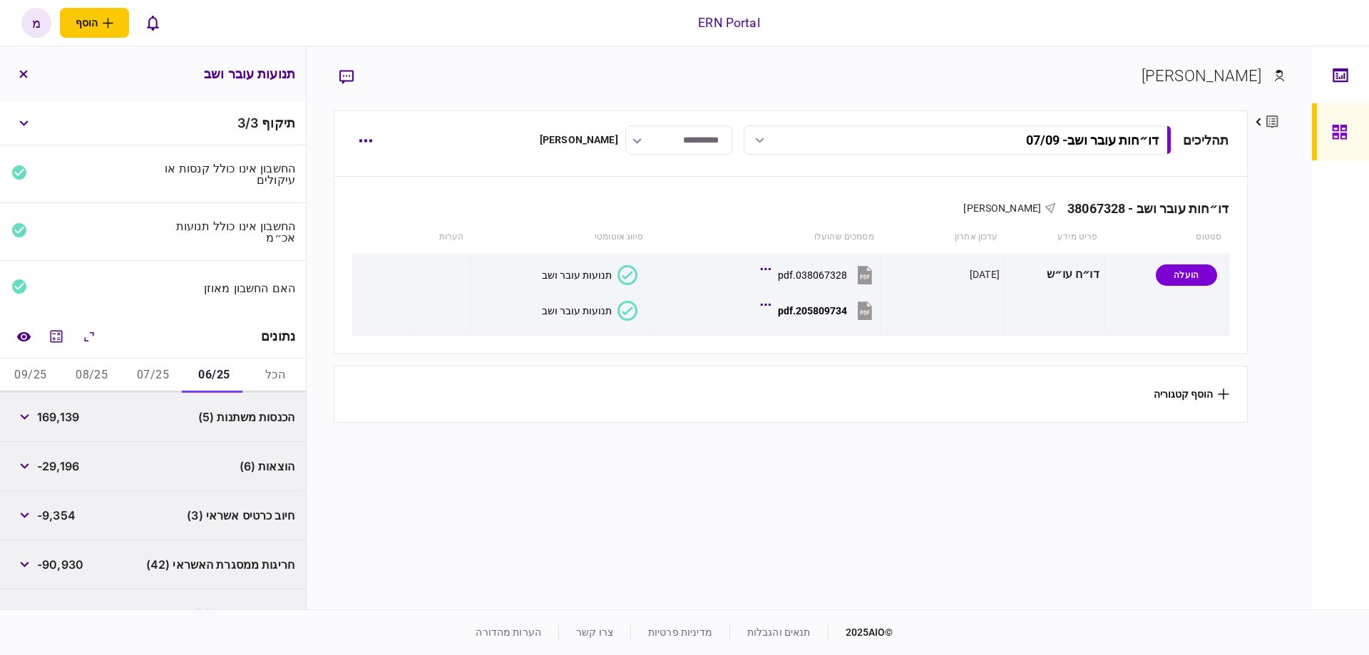
click at [140, 366] on button "07/25" at bounding box center [153, 376] width 61 height 34
click at [98, 367] on button "08/25" at bounding box center [91, 376] width 61 height 34
click at [51, 364] on button "09/25" at bounding box center [30, 376] width 61 height 34
